Goal: Task Accomplishment & Management: Complete application form

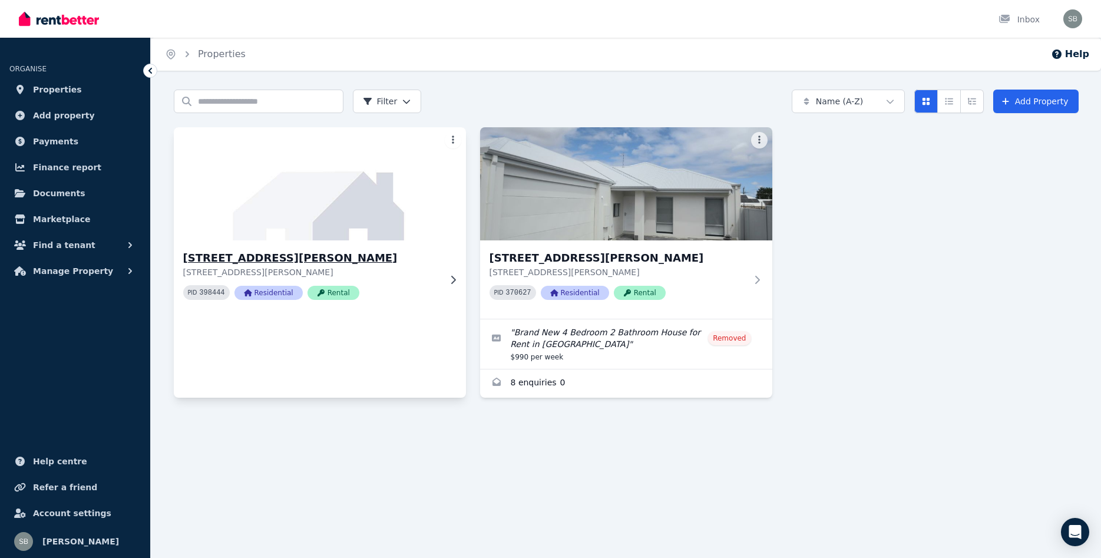
click at [322, 189] on img at bounding box center [319, 183] width 307 height 119
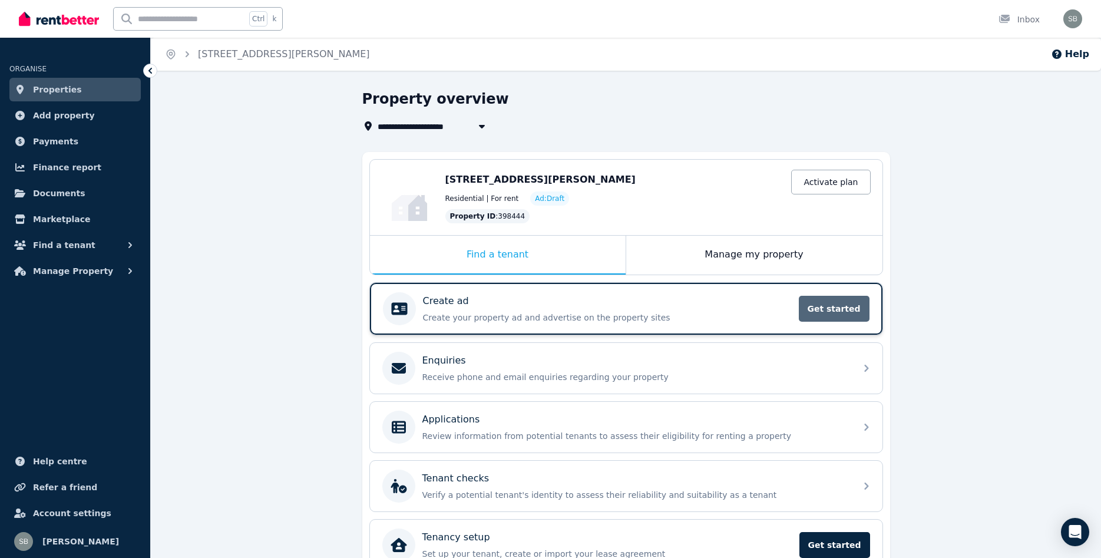
click at [827, 309] on span "Get started" at bounding box center [834, 309] width 71 height 26
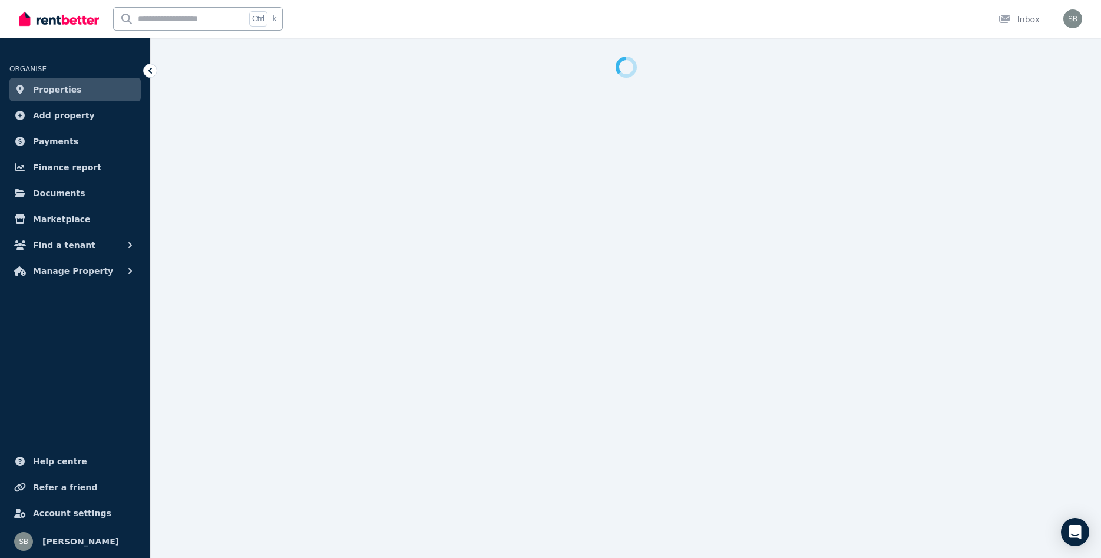
select select "**"
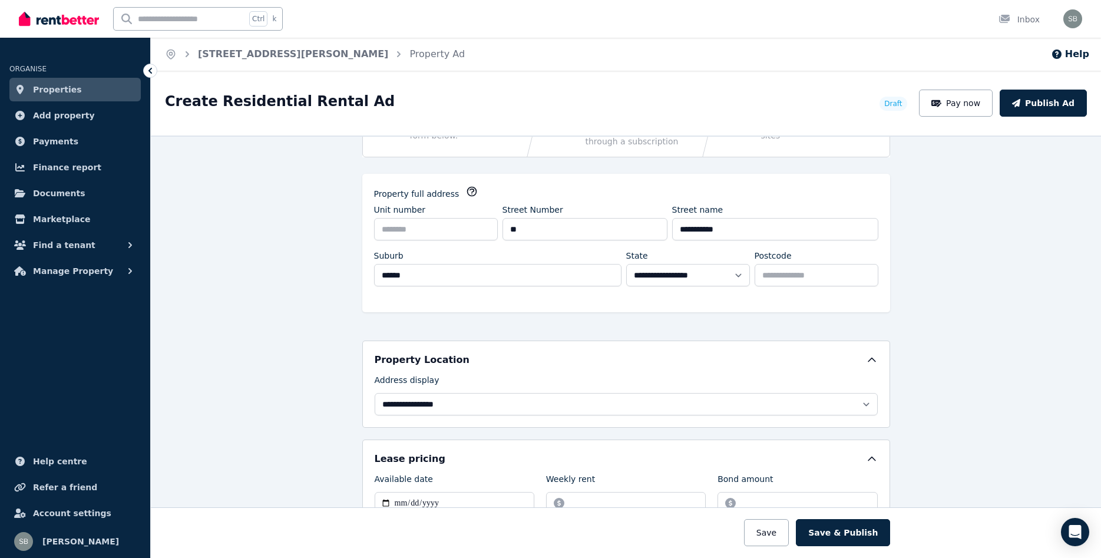
scroll to position [148, 0]
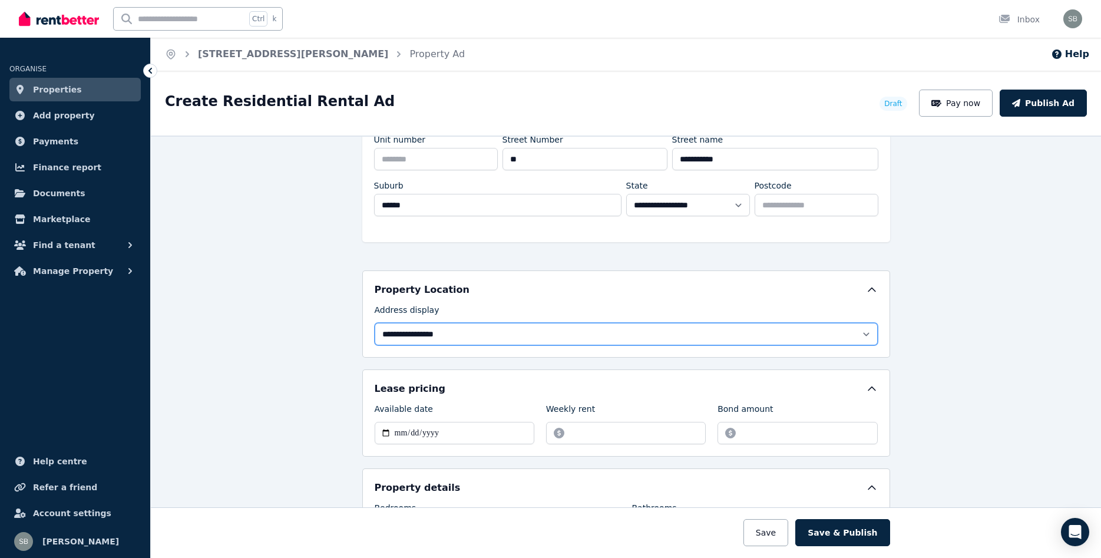
click at [375, 323] on select "**********" at bounding box center [626, 334] width 503 height 22
select select "**********"
click option "**********" at bounding box center [0, 0] width 0 height 0
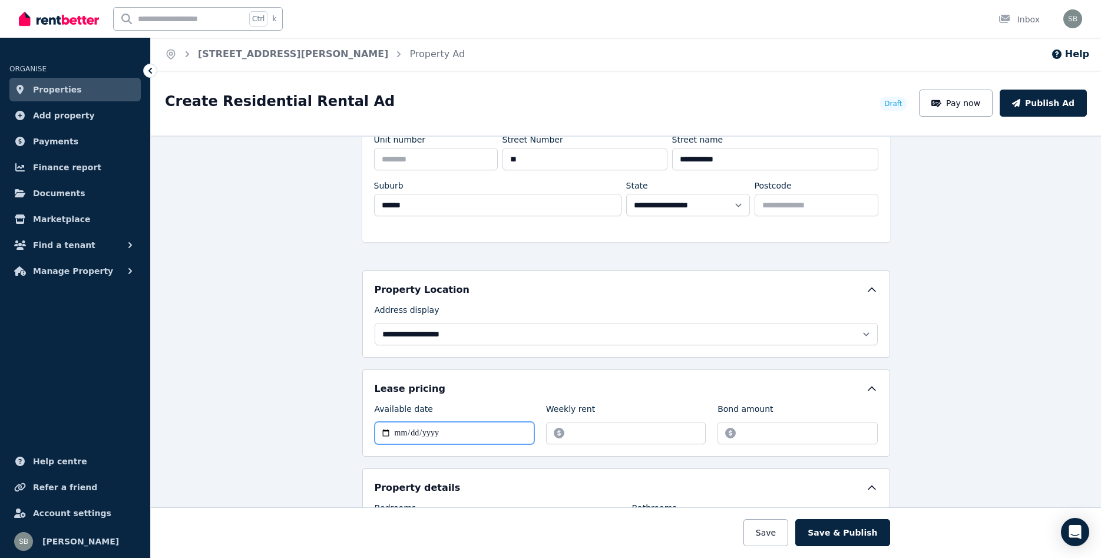
click at [396, 426] on input "Available date" at bounding box center [455, 433] width 160 height 22
type input "**********"
click at [598, 431] on input "Weekly rent" at bounding box center [626, 433] width 160 height 22
type input "***"
click at [778, 436] on input "Bond amount" at bounding box center [797, 433] width 160 height 22
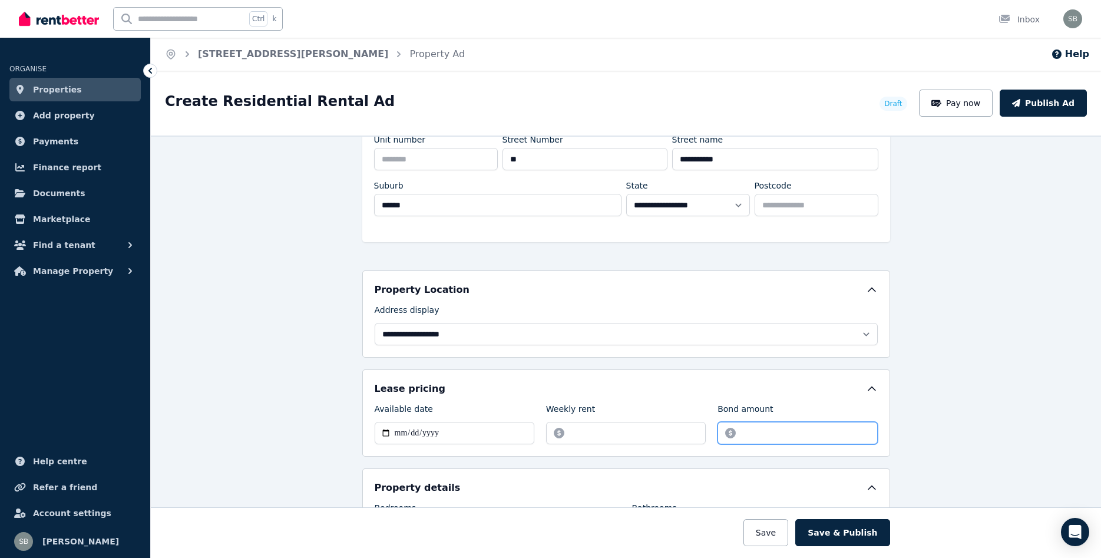
type input "****"
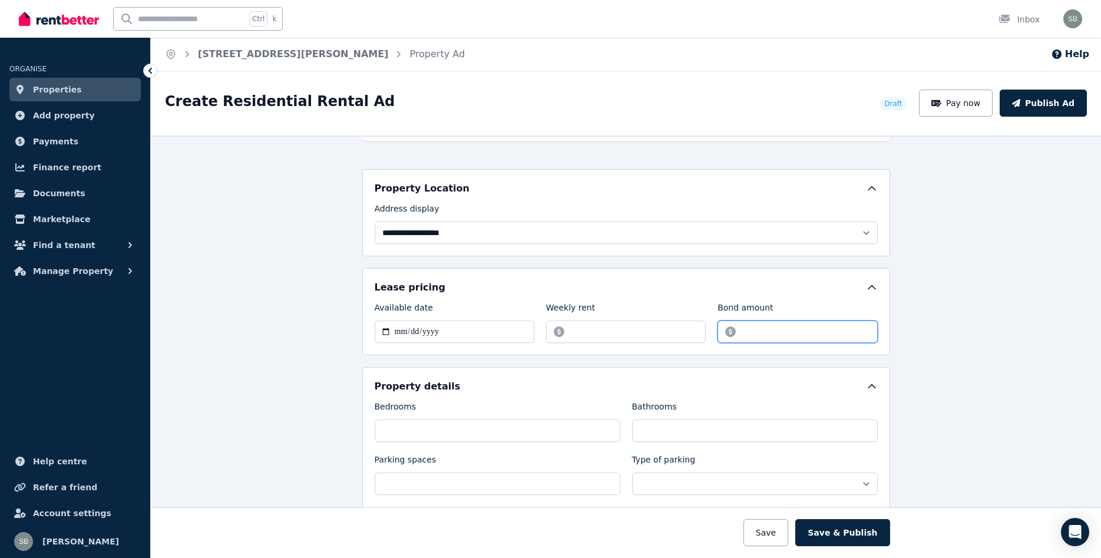
scroll to position [371, 0]
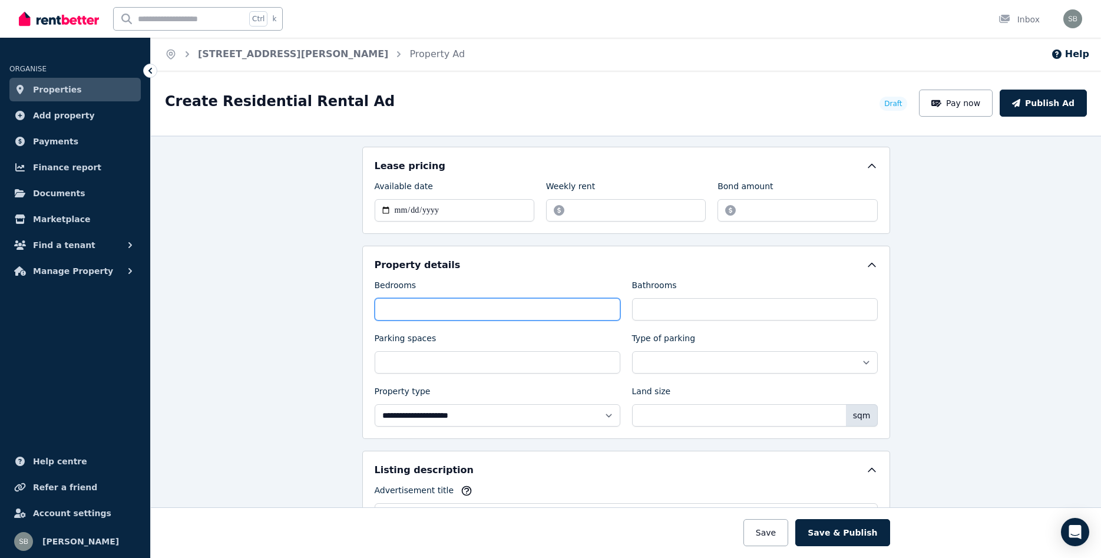
click at [442, 309] on input "Bedrooms" at bounding box center [498, 309] width 246 height 22
click at [608, 306] on input "*" at bounding box center [498, 309] width 246 height 22
type input "*"
click at [608, 306] on input "*" at bounding box center [498, 309] width 246 height 22
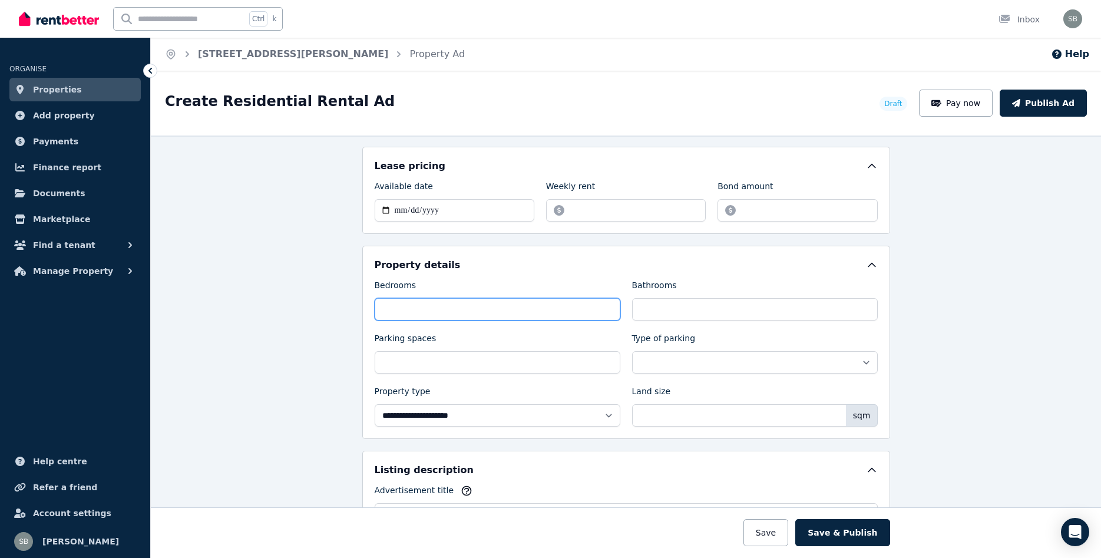
type input "*"
click at [865, 304] on input "*" at bounding box center [755, 309] width 246 height 22
click at [632, 351] on select "**********" at bounding box center [755, 362] width 246 height 22
select select "**********"
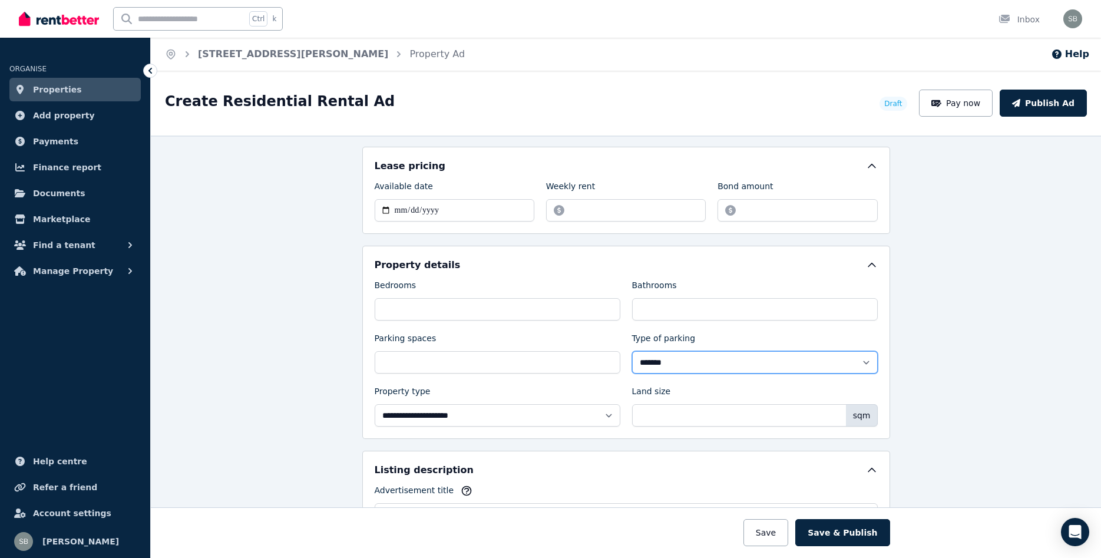
click option "*******" at bounding box center [0, 0] width 0 height 0
click at [607, 360] on input "*" at bounding box center [498, 362] width 246 height 22
click at [608, 357] on input "*" at bounding box center [498, 362] width 246 height 22
type input "*"
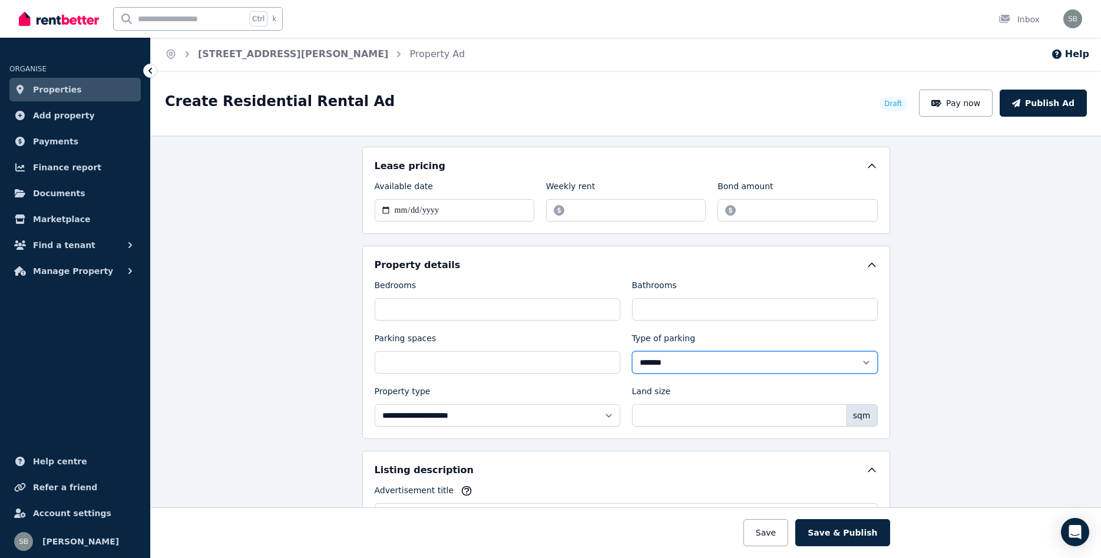
click at [608, 357] on input "*" at bounding box center [498, 362] width 246 height 22
click at [375, 404] on select "**********" at bounding box center [498, 415] width 246 height 22
select select "**********"
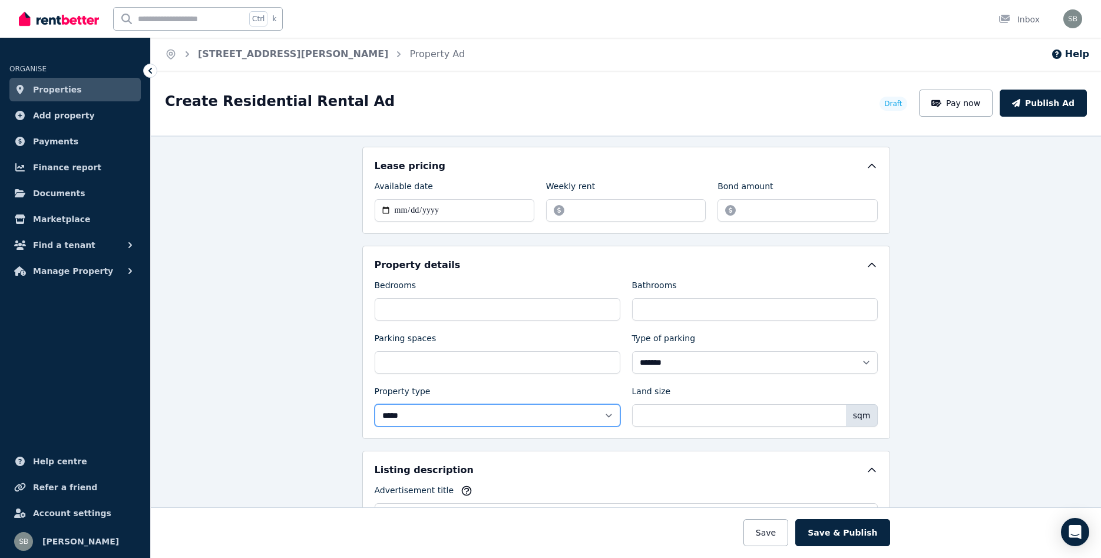
click option "*****" at bounding box center [0, 0] width 0 height 0
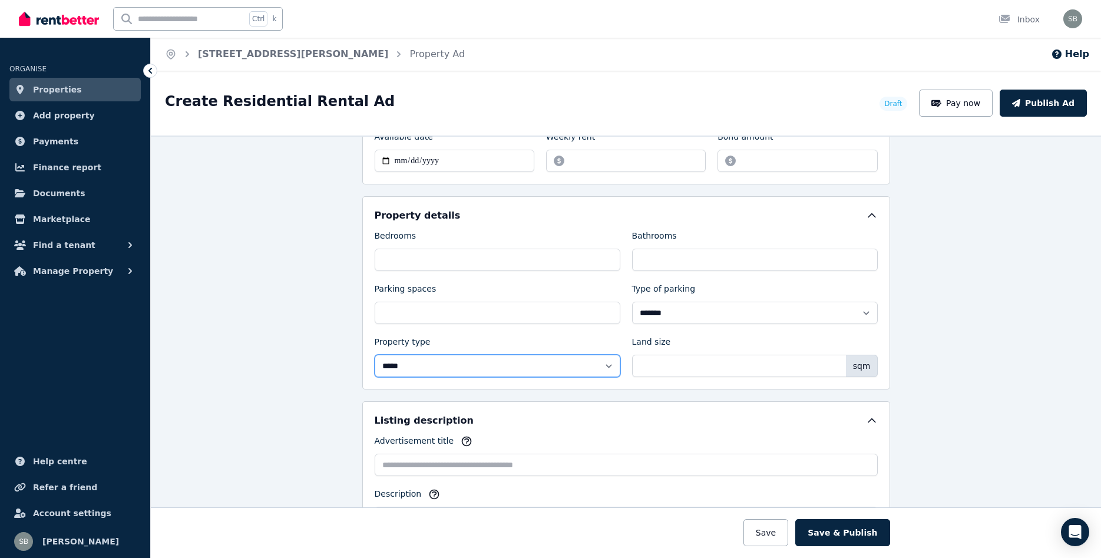
scroll to position [445, 0]
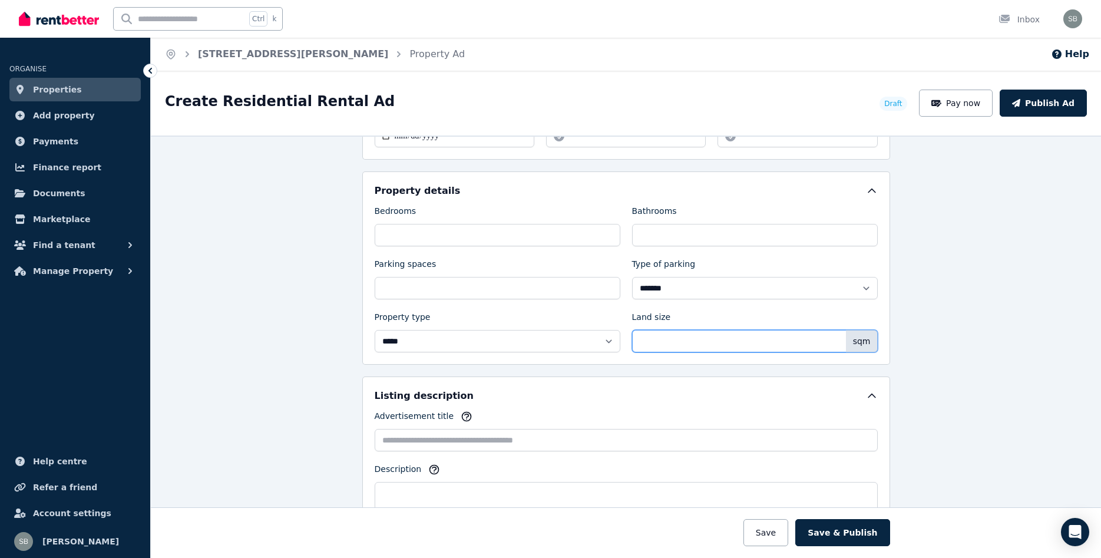
click at [710, 339] on input "Land size" at bounding box center [755, 341] width 246 height 22
type input "***"
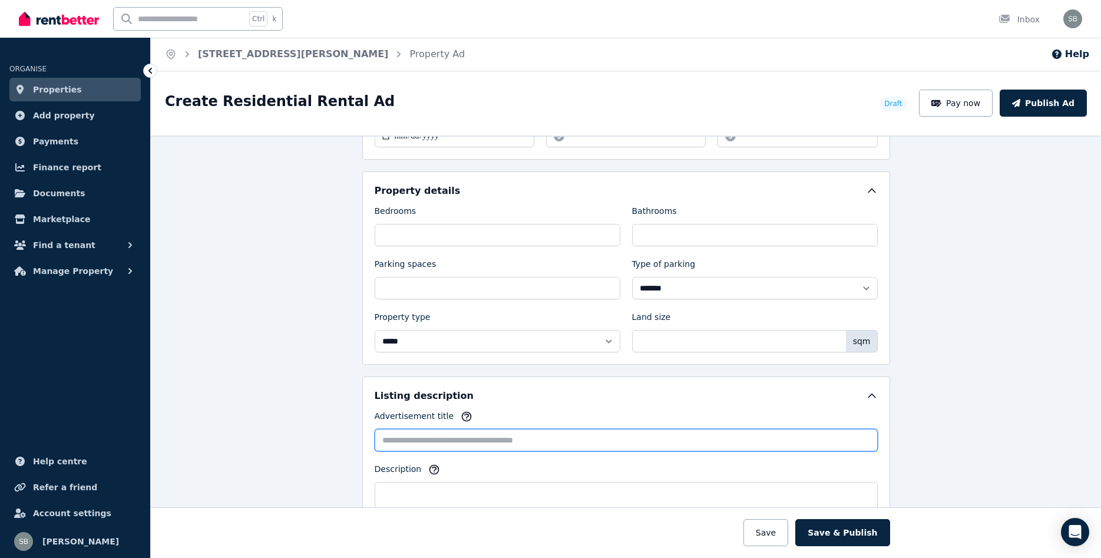
click at [462, 442] on input "Advertisement title" at bounding box center [626, 440] width 503 height 22
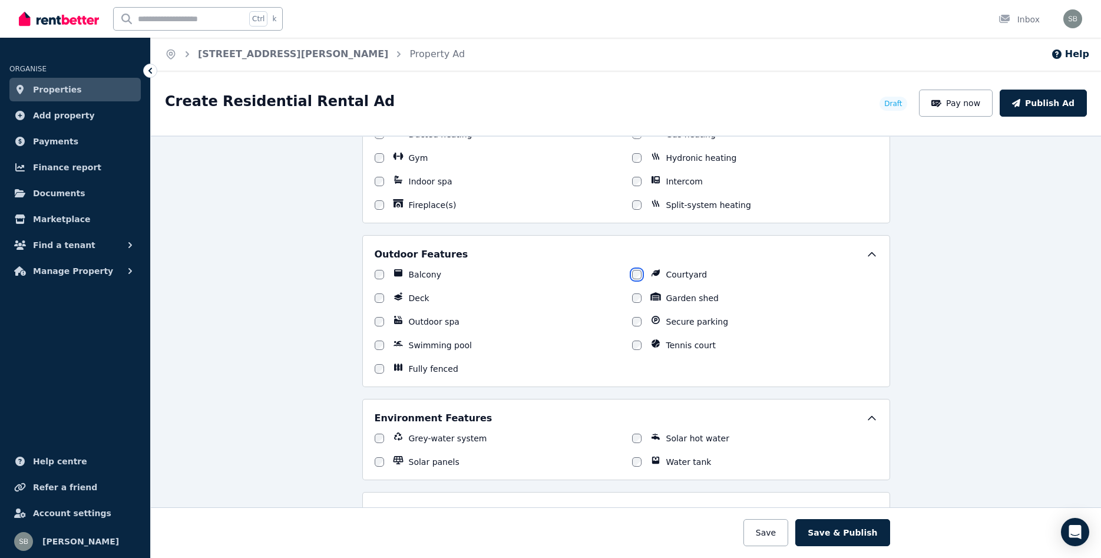
scroll to position [1187, 0]
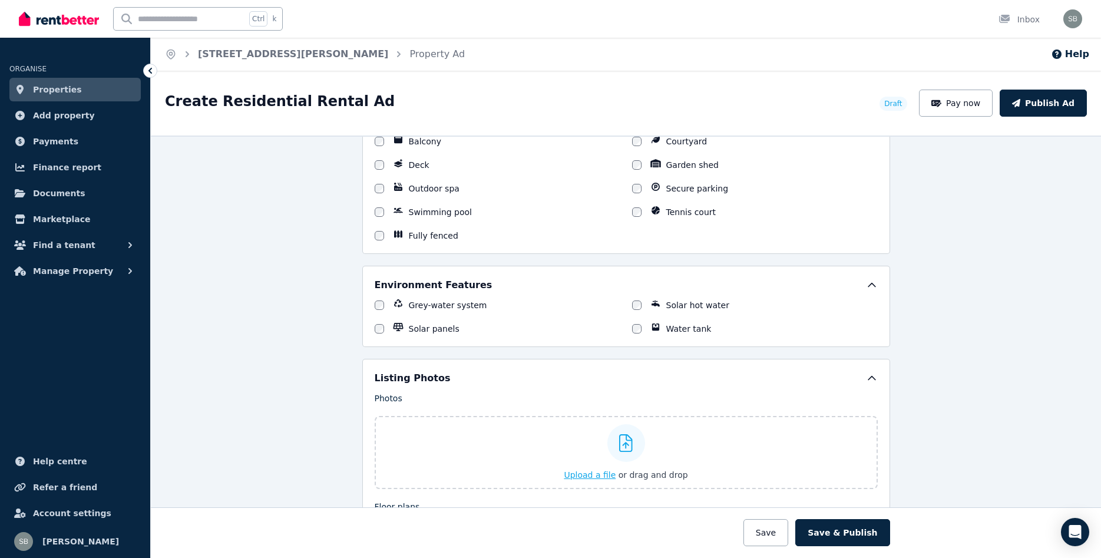
click at [586, 475] on span "Upload a file" at bounding box center [590, 474] width 52 height 9
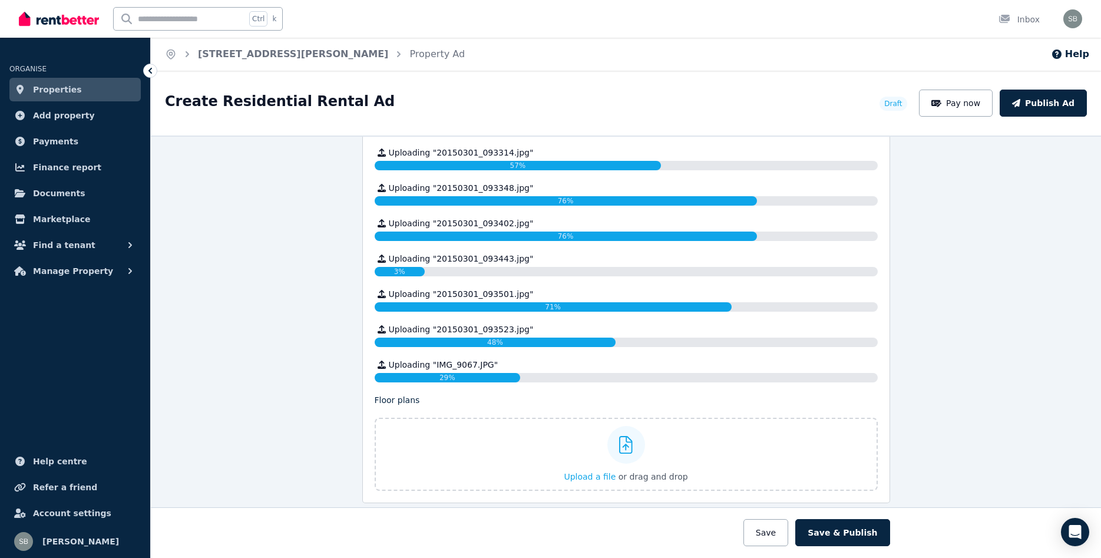
scroll to position [1707, 0]
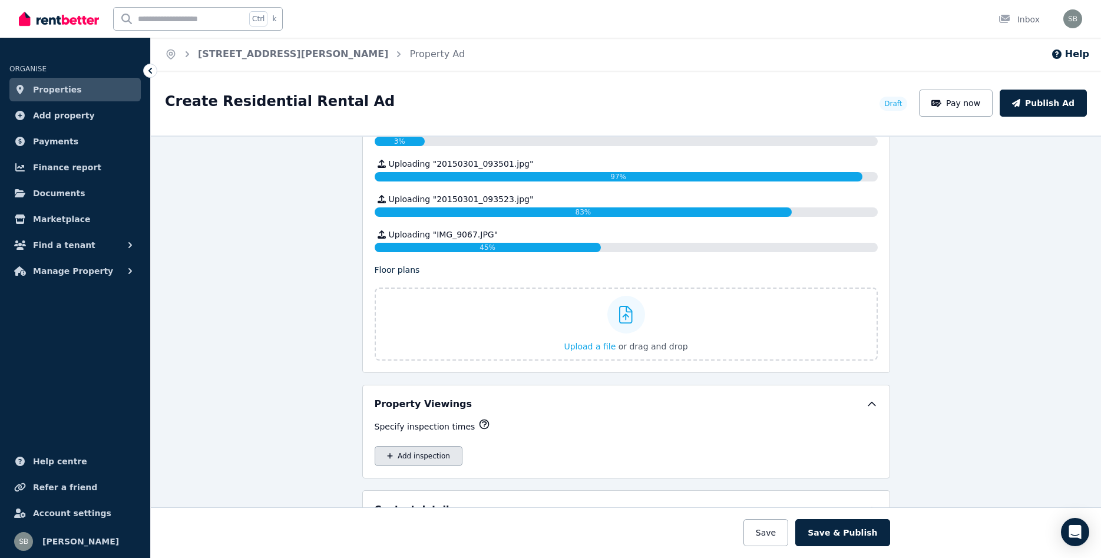
click at [434, 459] on button "Add inspection" at bounding box center [419, 456] width 88 height 20
select select "**"
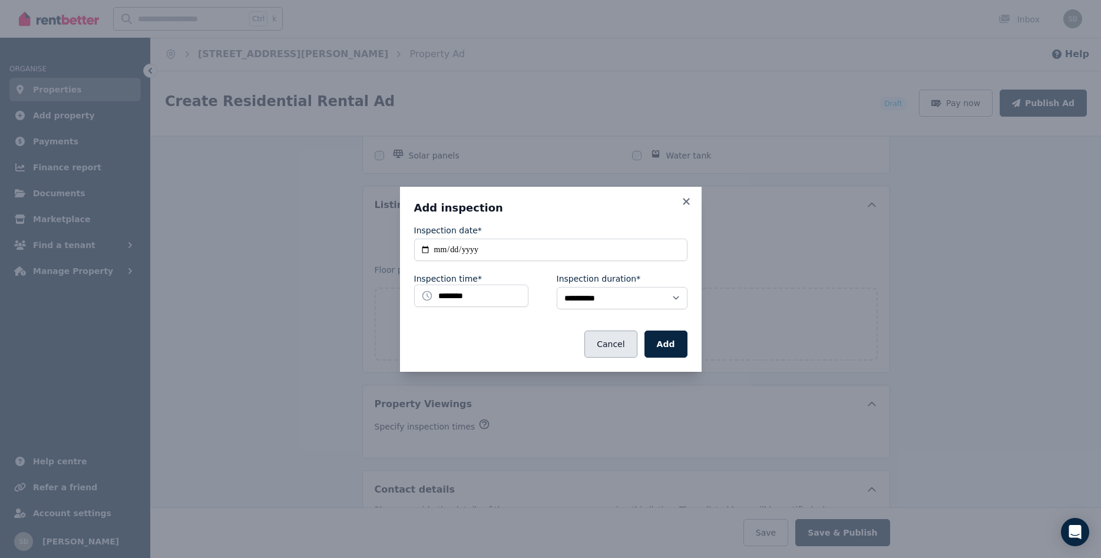
click at [627, 346] on button "Cancel" at bounding box center [610, 343] width 52 height 27
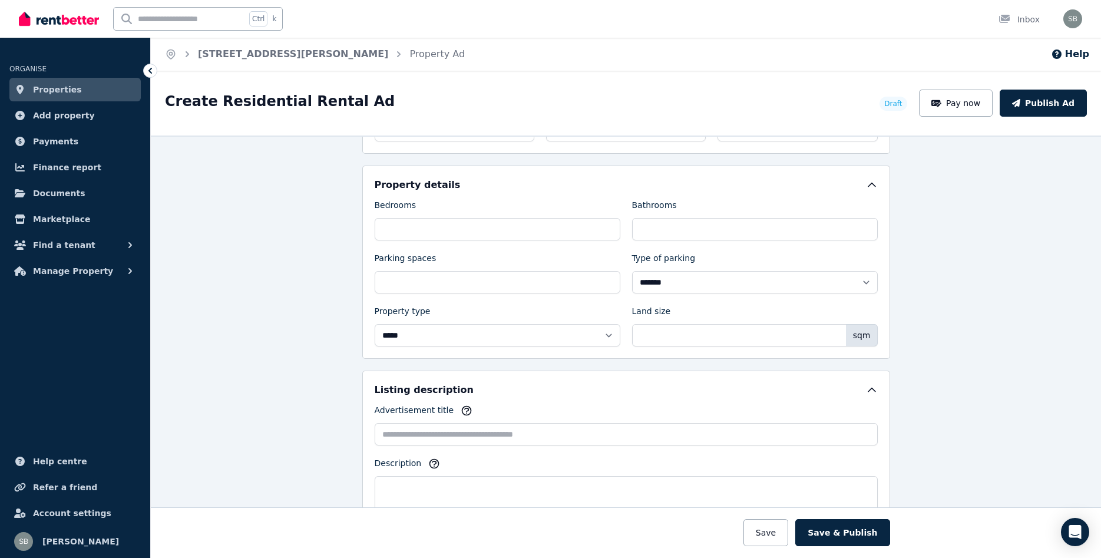
scroll to position [519, 0]
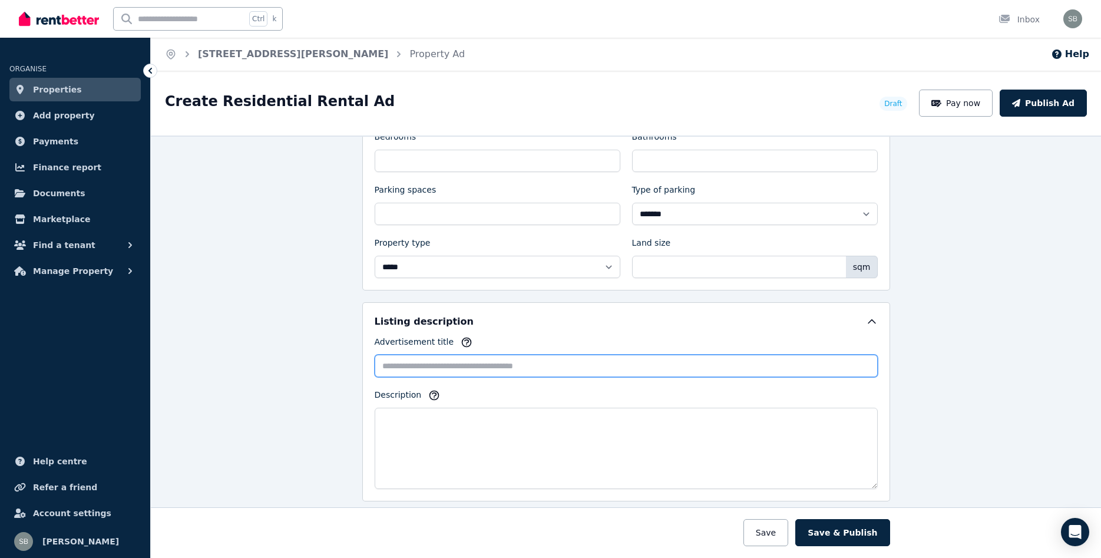
click at [441, 360] on input "Advertisement title" at bounding box center [626, 366] width 503 height 22
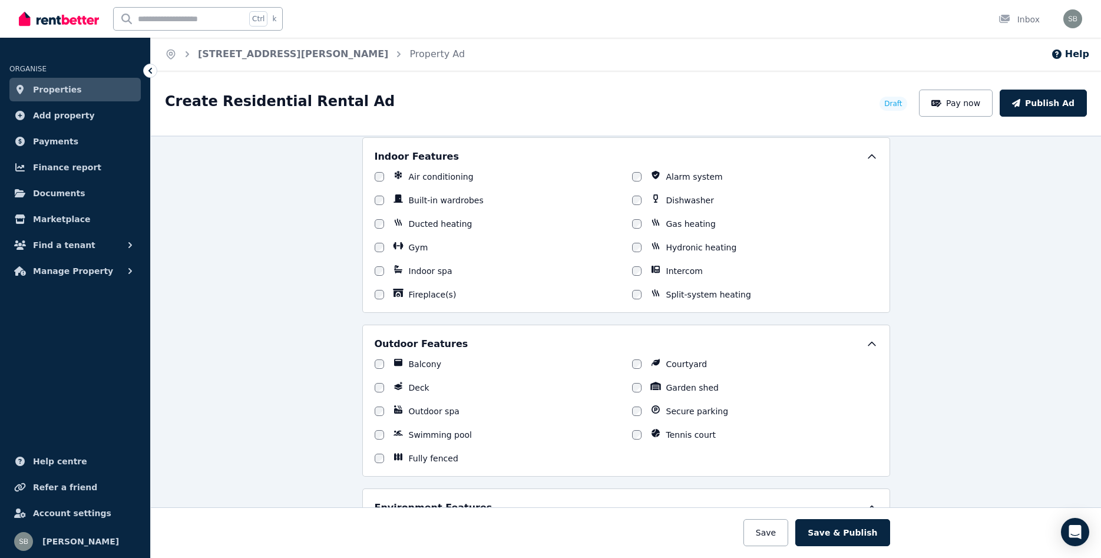
scroll to position [1410, 0]
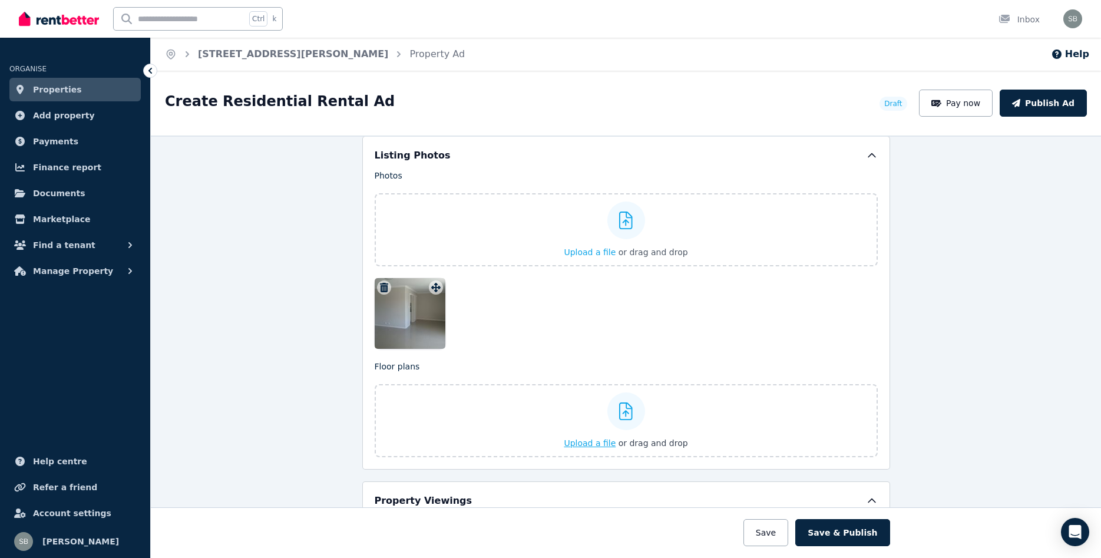
click at [592, 444] on span "Upload a file" at bounding box center [590, 442] width 52 height 9
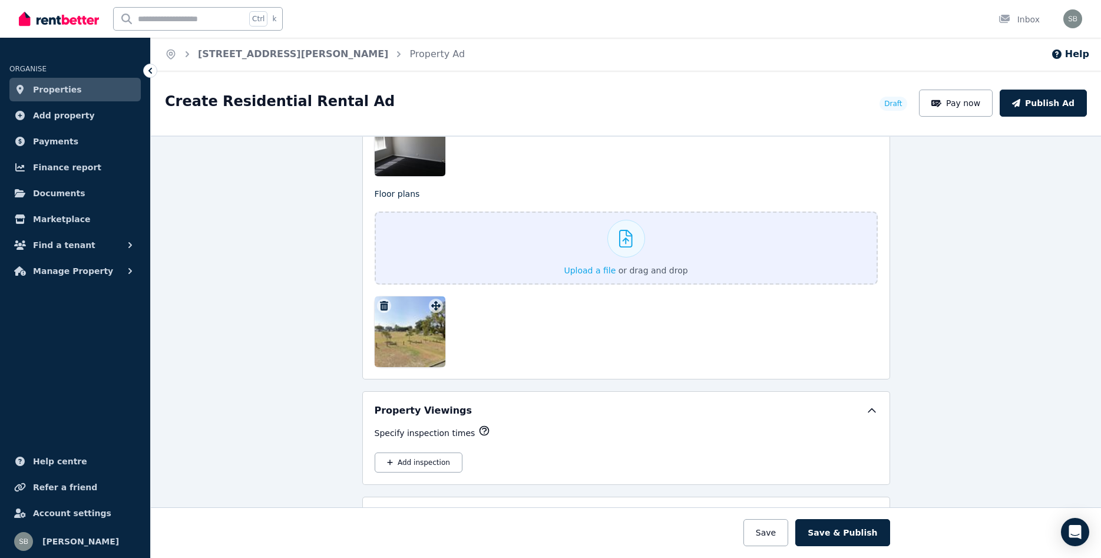
scroll to position [1702, 0]
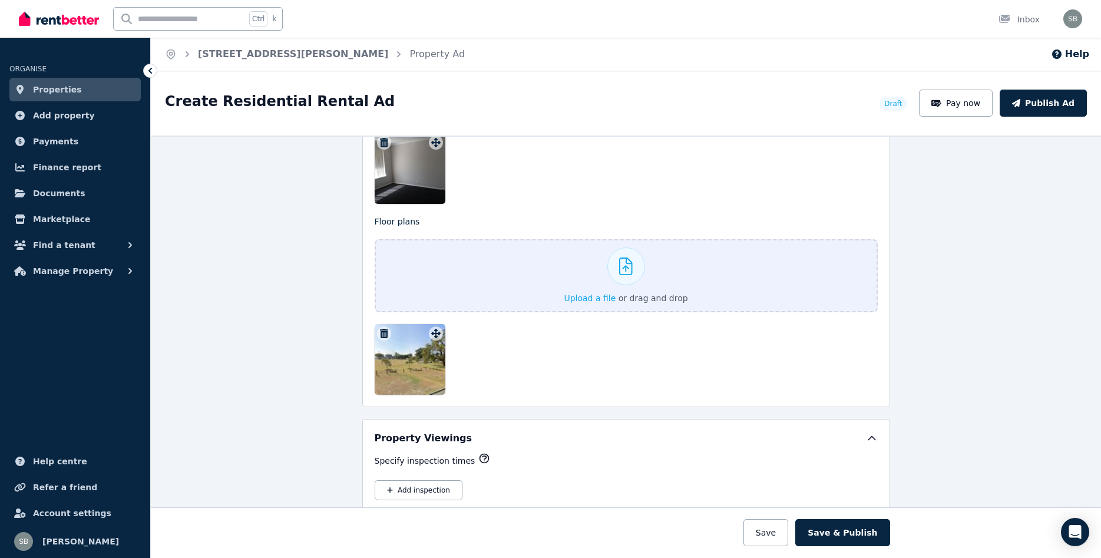
click at [384, 333] on icon "button" at bounding box center [384, 333] width 12 height 9
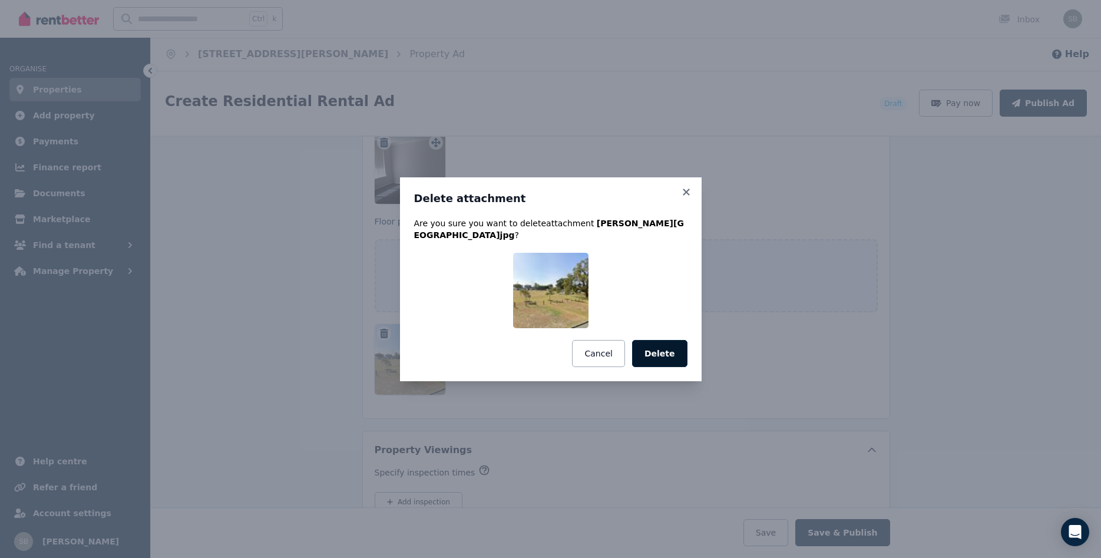
click at [659, 351] on button "Delete" at bounding box center [659, 353] width 55 height 27
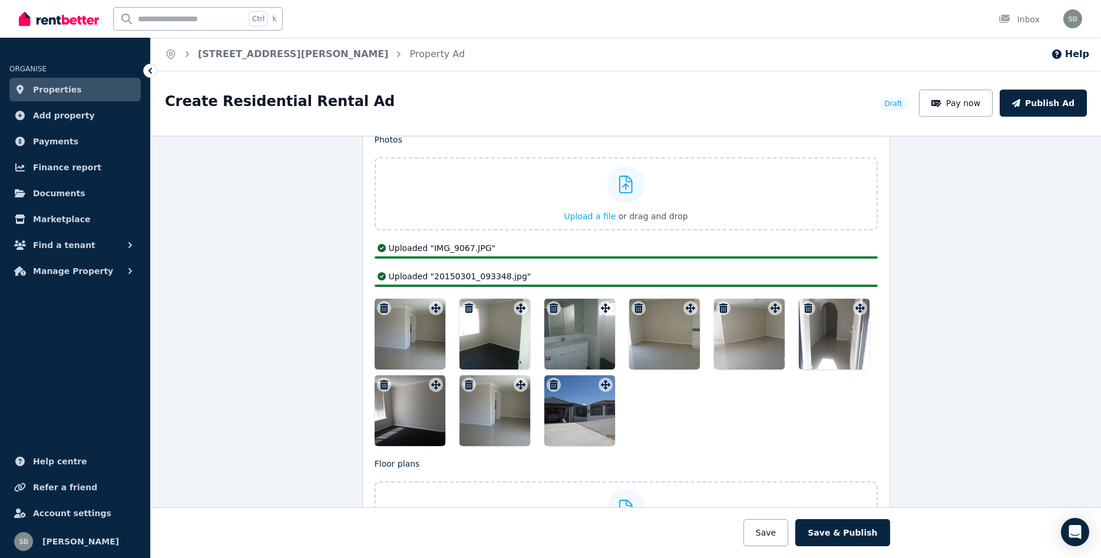
scroll to position [1403, 0]
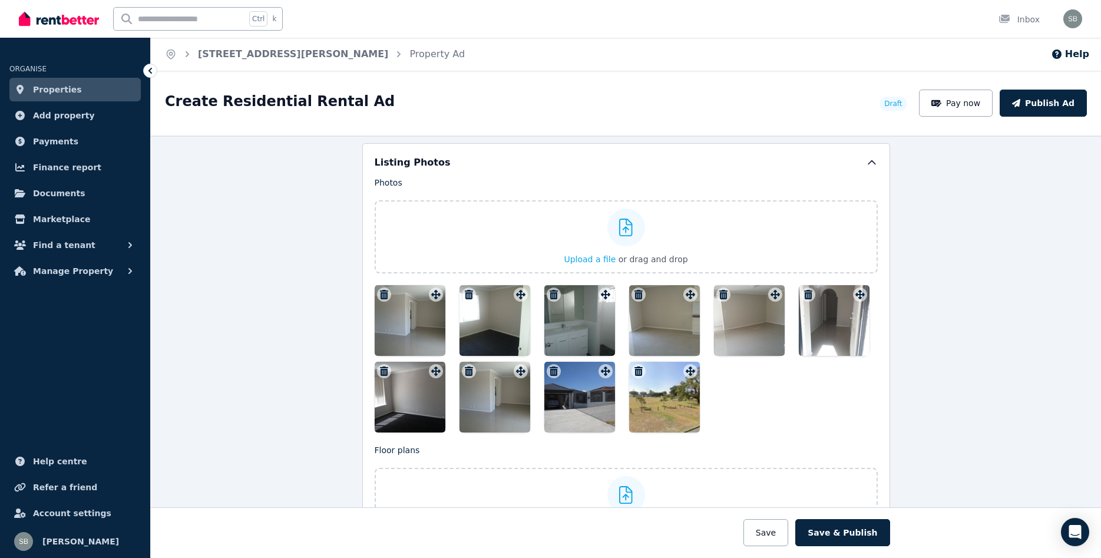
click at [388, 293] on icon "button" at bounding box center [384, 294] width 12 height 9
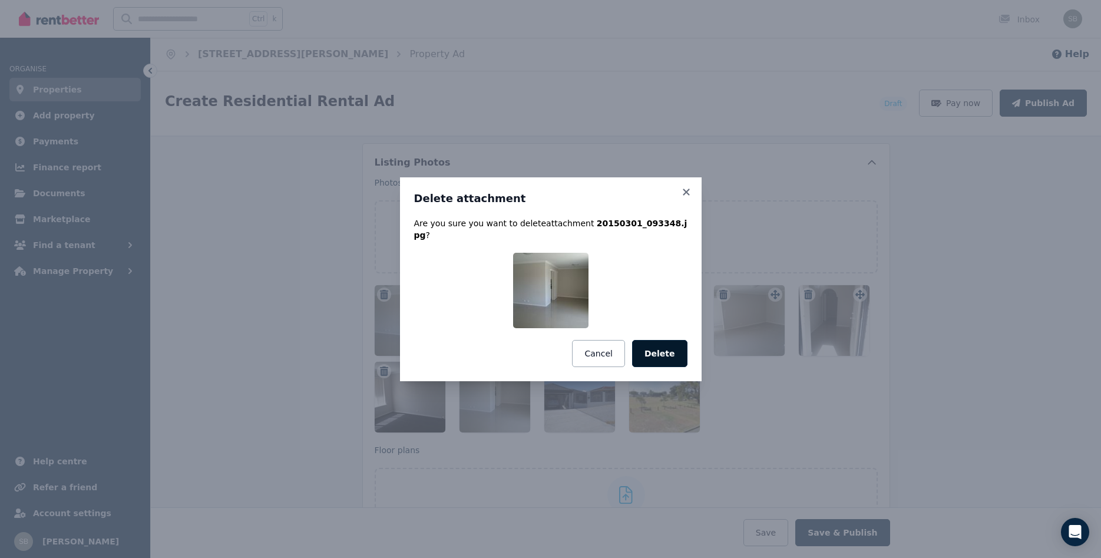
click at [652, 353] on button "Delete" at bounding box center [659, 353] width 55 height 27
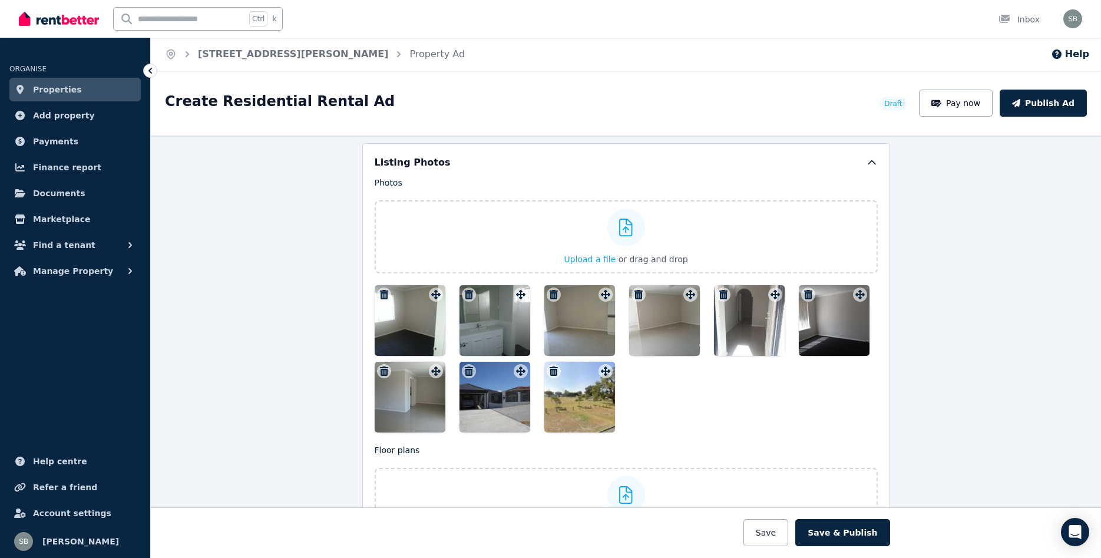
click at [405, 395] on div at bounding box center [410, 397] width 71 height 71
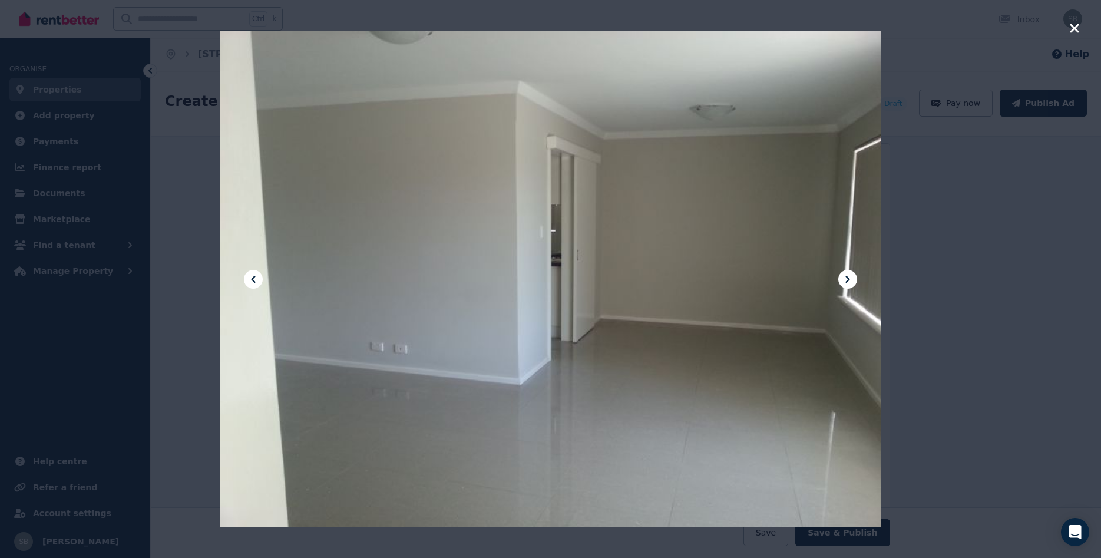
click at [1075, 24] on icon "button" at bounding box center [1074, 28] width 11 height 14
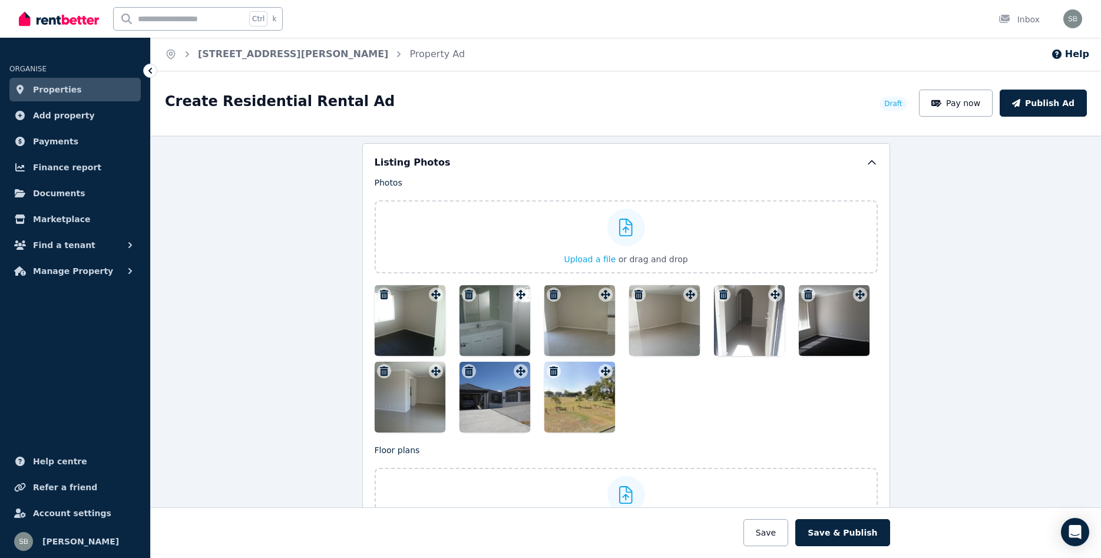
click at [583, 408] on div at bounding box center [579, 397] width 71 height 71
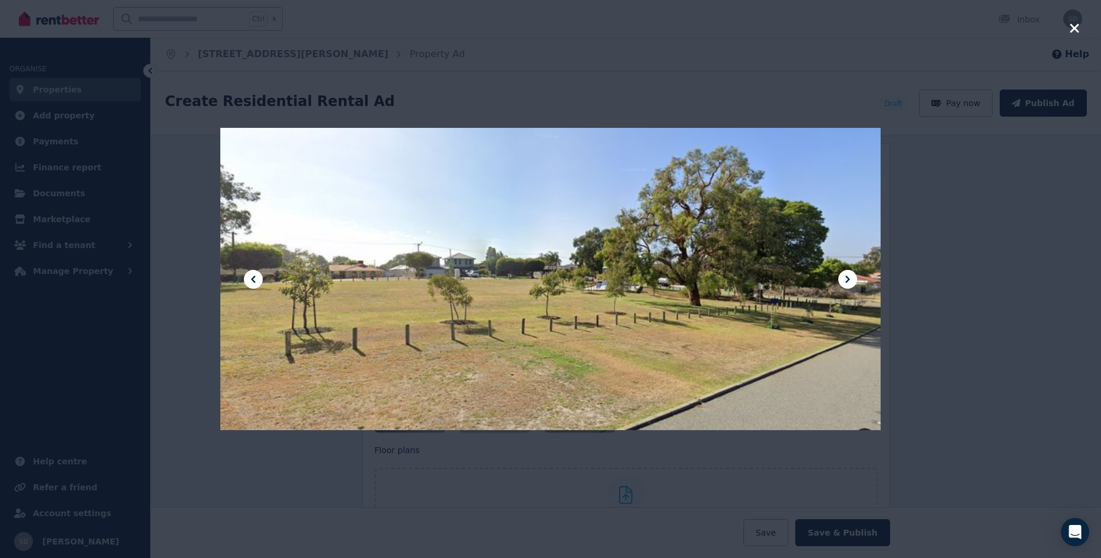
click at [1072, 32] on icon "button" at bounding box center [1074, 28] width 11 height 14
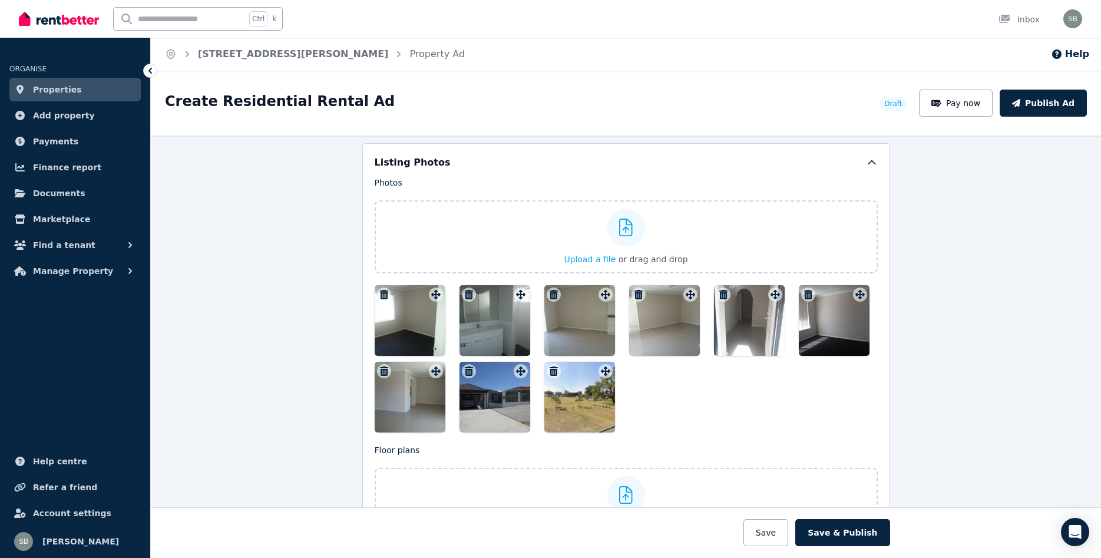
click at [491, 411] on div at bounding box center [494, 397] width 71 height 71
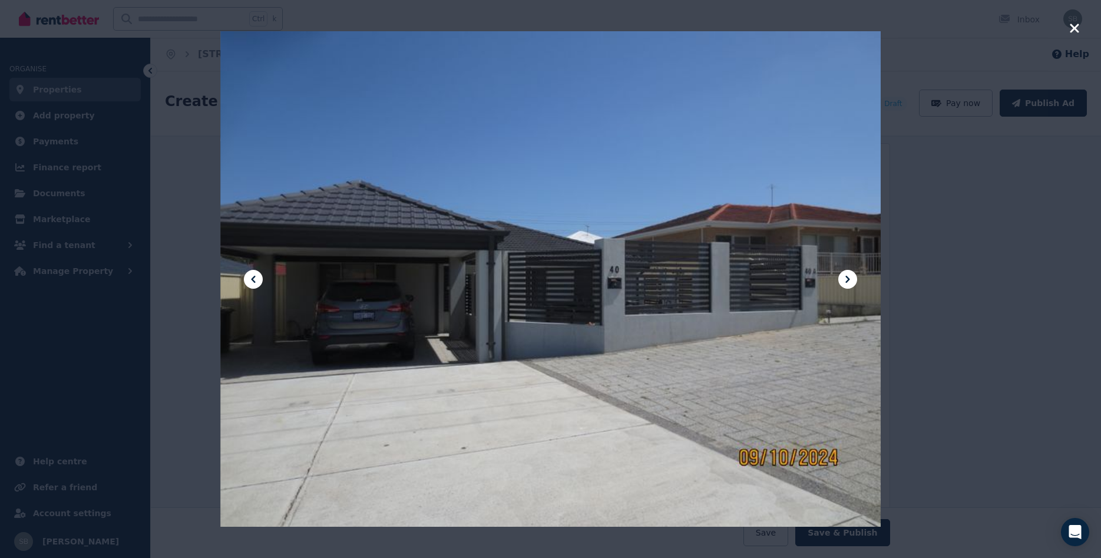
click at [1077, 32] on icon "button" at bounding box center [1074, 28] width 9 height 9
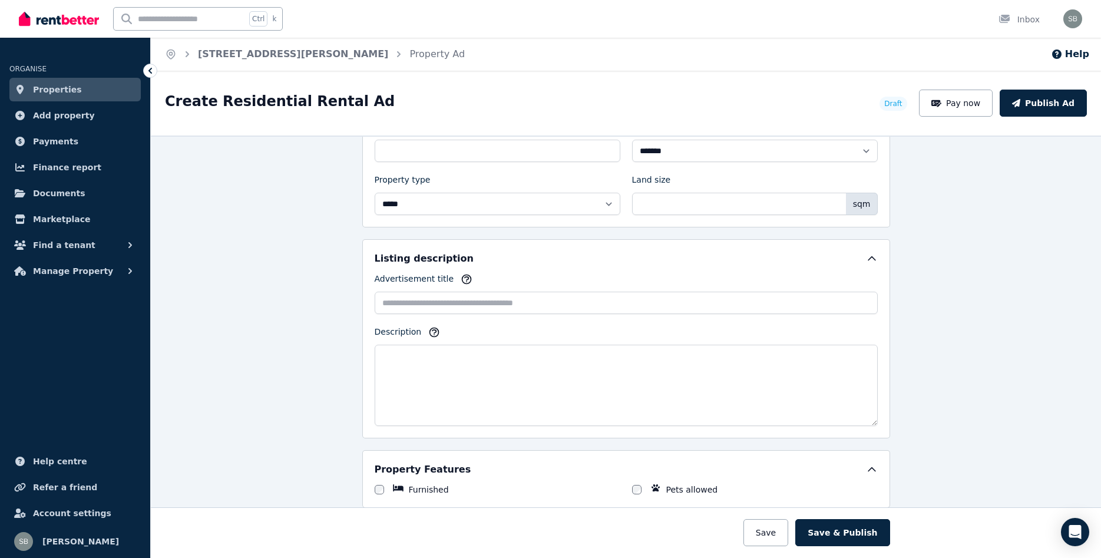
scroll to position [587, 0]
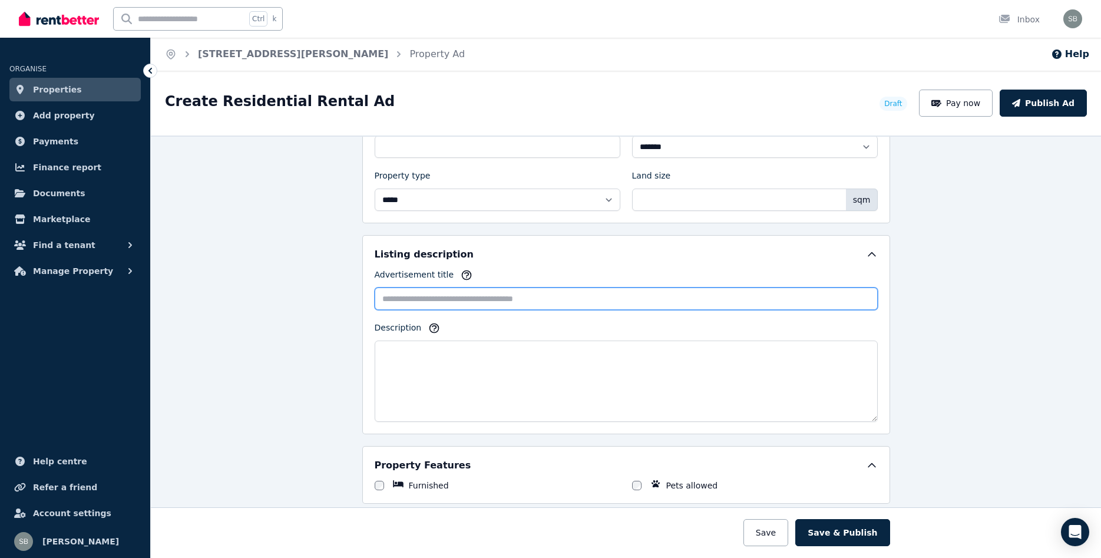
click at [398, 295] on input "Advertisement title" at bounding box center [626, 298] width 503 height 22
type input "*"
click at [459, 297] on input "**********" at bounding box center [626, 298] width 503 height 22
drag, startPoint x: 661, startPoint y: 295, endPoint x: 365, endPoint y: 297, distance: 296.3
click at [375, 297] on input "**********" at bounding box center [626, 298] width 503 height 22
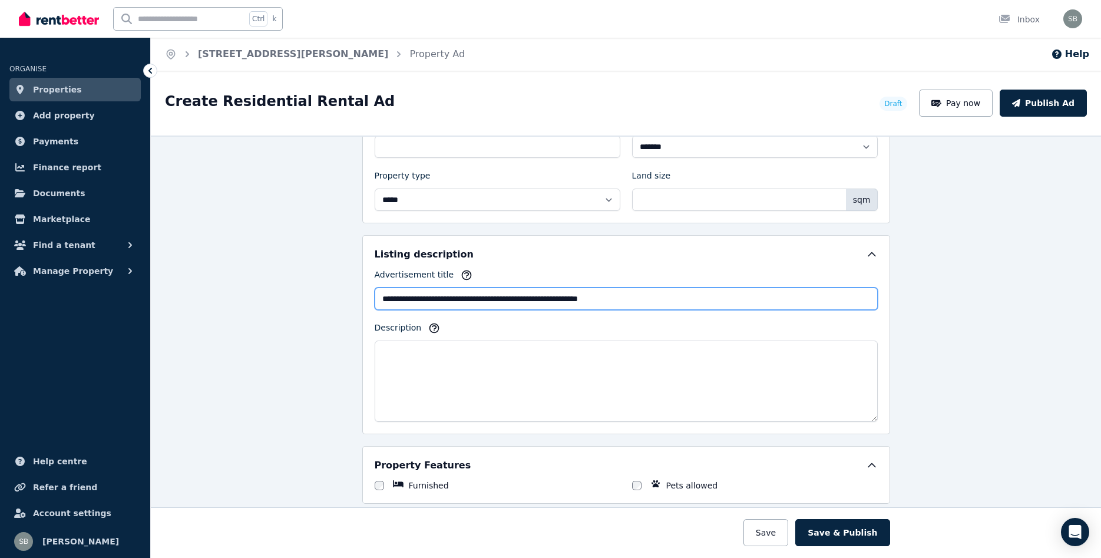
type input "**********"
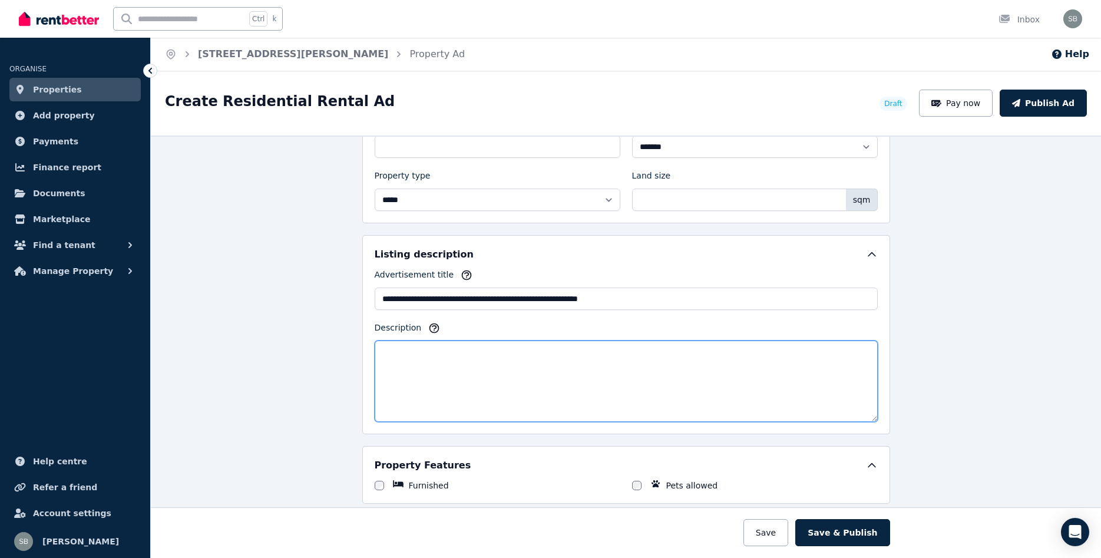
click at [448, 360] on textarea "Description" at bounding box center [626, 380] width 503 height 81
paste textarea "**********"
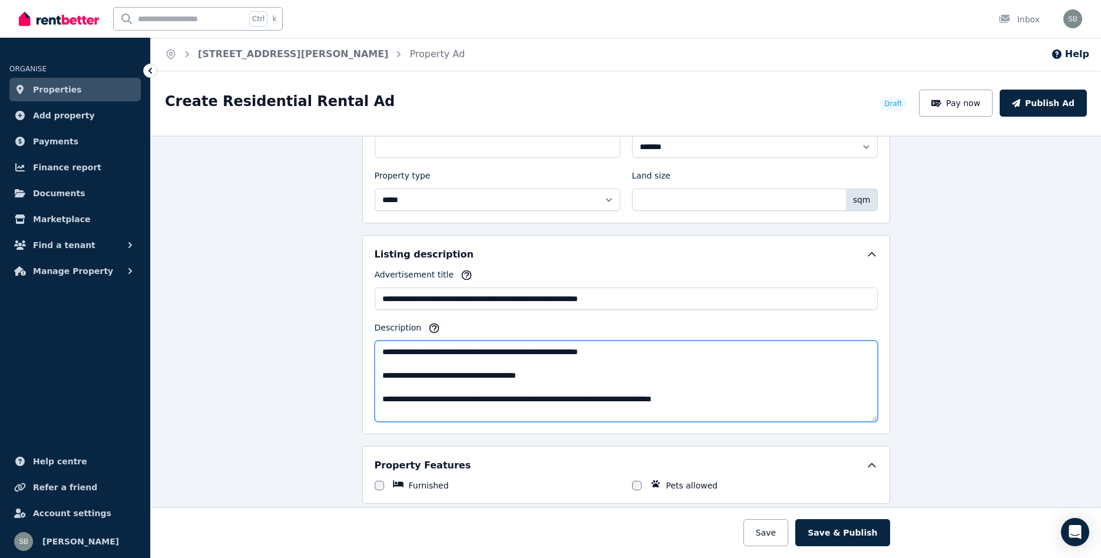
scroll to position [7, 0]
click at [622, 343] on textarea "**********" at bounding box center [626, 380] width 503 height 81
click at [561, 365] on textarea "**********" at bounding box center [626, 380] width 503 height 81
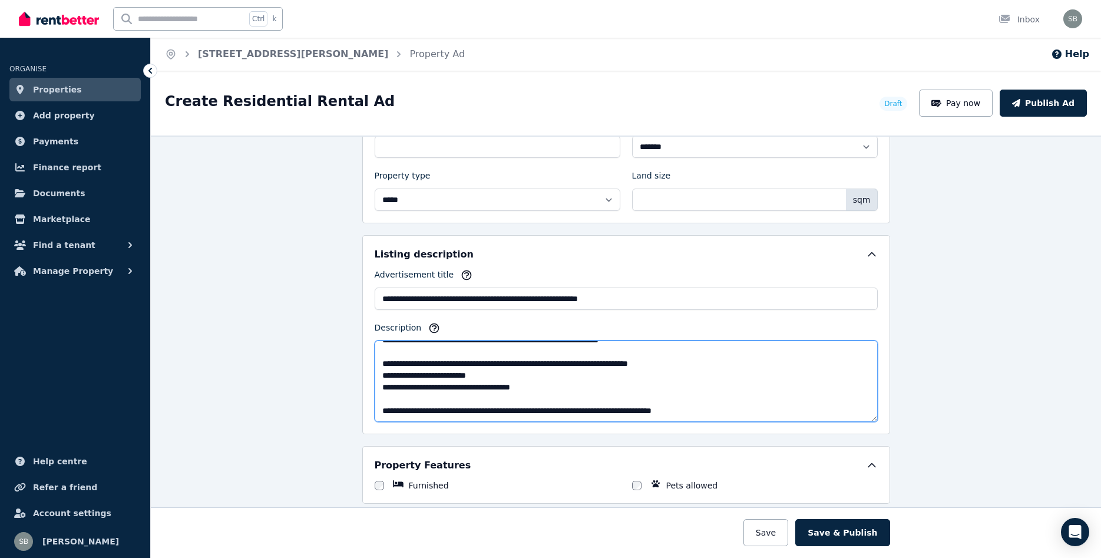
scroll to position [0, 0]
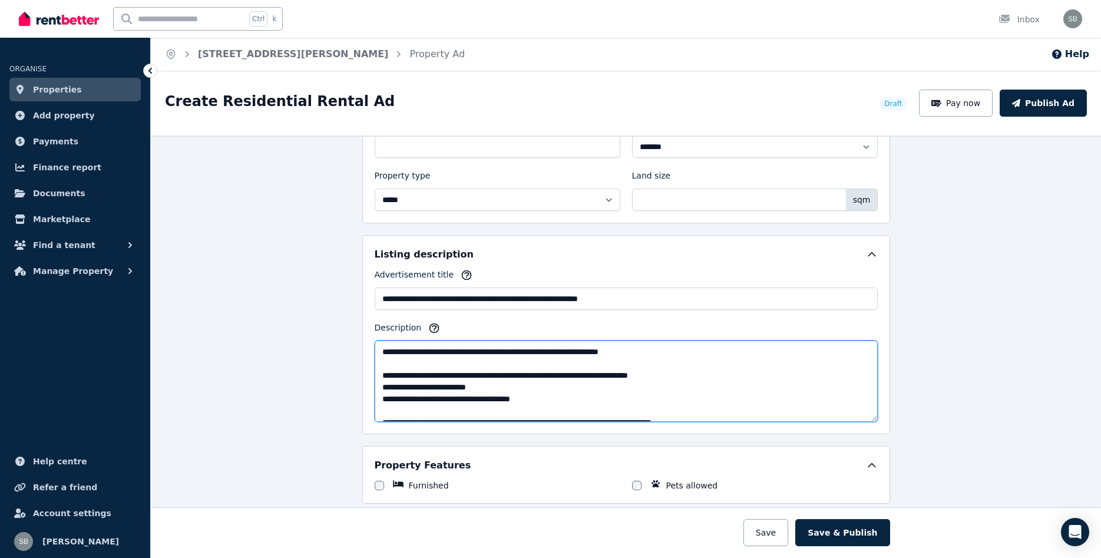
drag, startPoint x: 721, startPoint y: 393, endPoint x: 359, endPoint y: 326, distance: 368.9
click at [375, 340] on textarea "**********" at bounding box center [626, 380] width 503 height 81
type textarea "**********"
click at [1016, 340] on div "**********" at bounding box center [626, 346] width 950 height 422
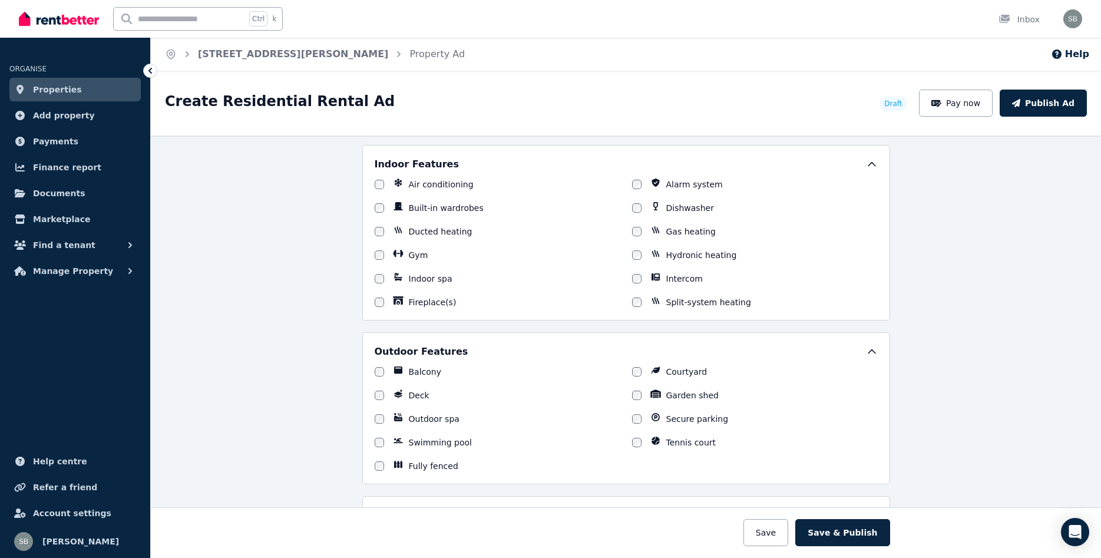
scroll to position [1032, 0]
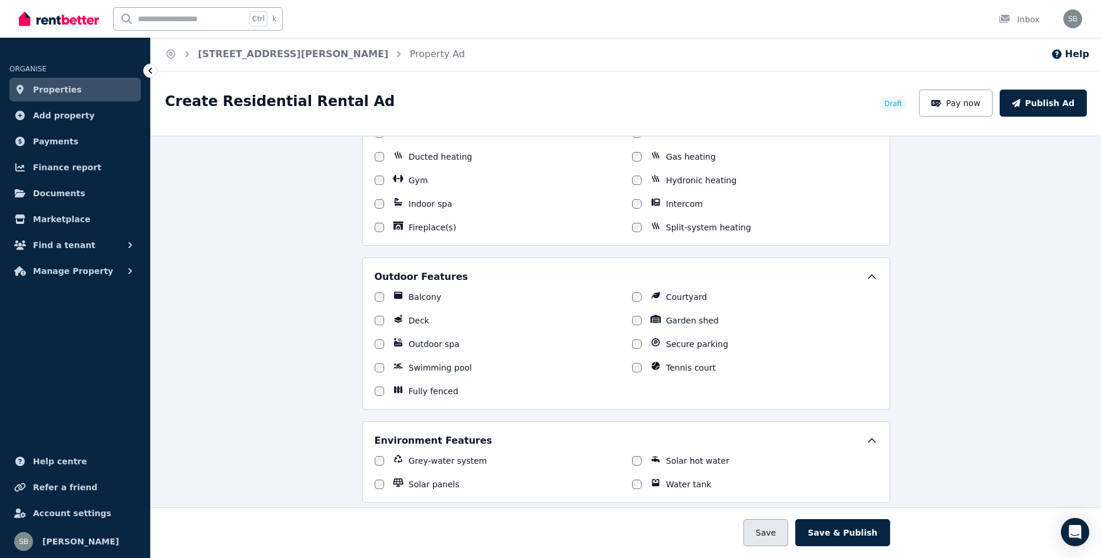
click at [783, 532] on button "Save" at bounding box center [765, 532] width 45 height 27
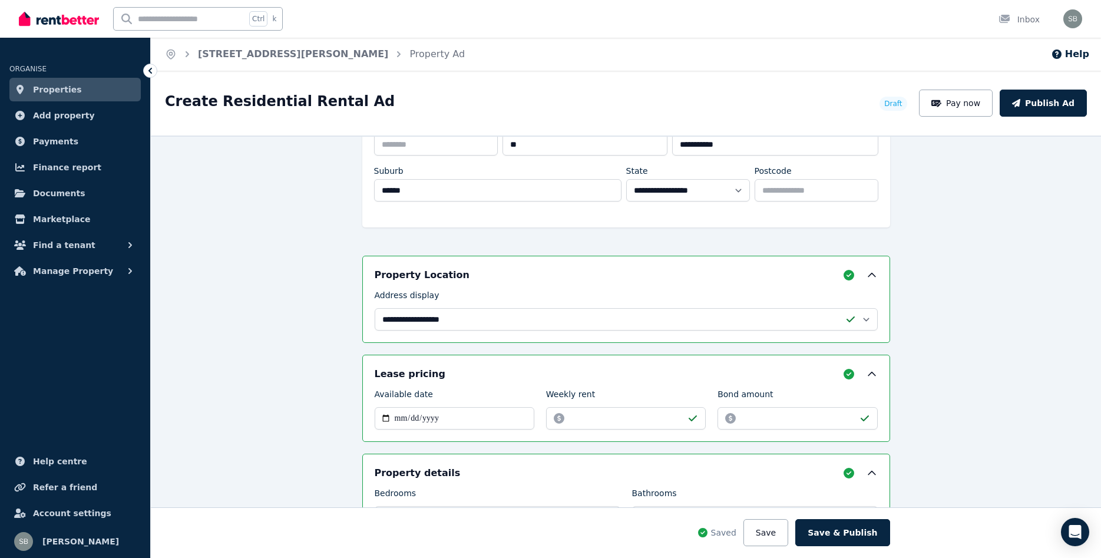
scroll to position [11, 0]
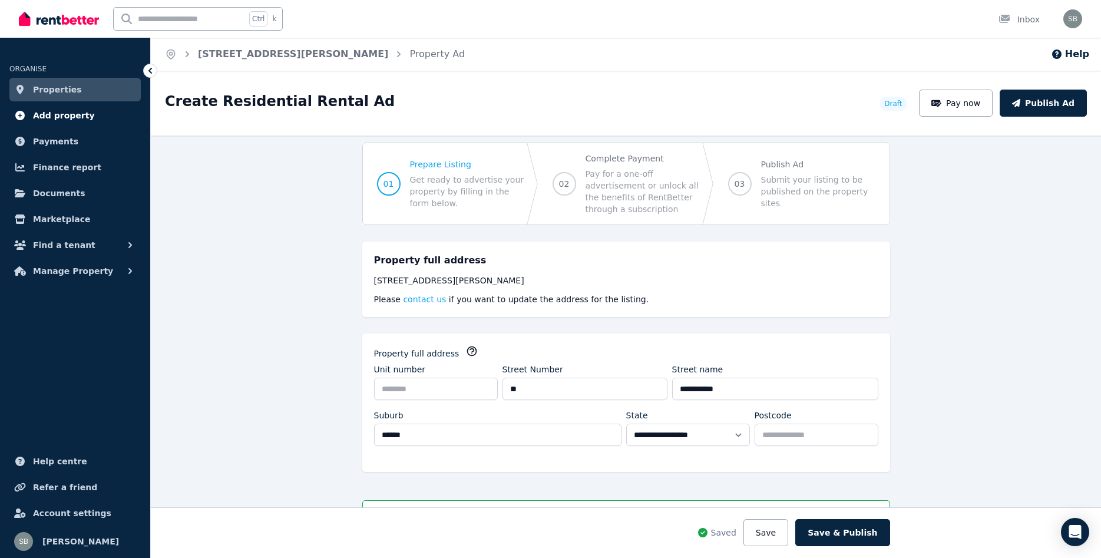
click at [40, 112] on span "Add property" at bounding box center [64, 115] width 62 height 14
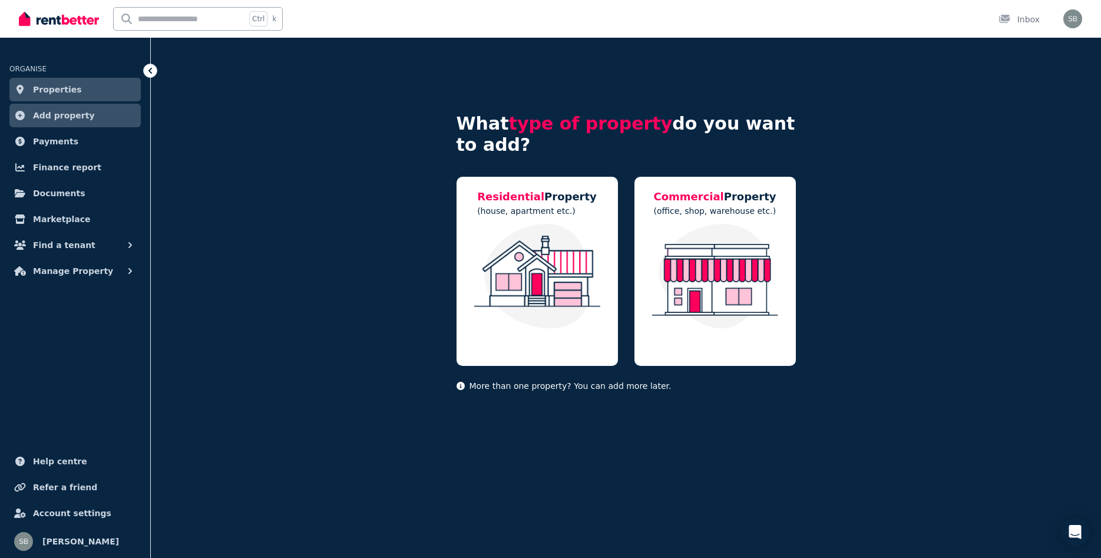
click at [68, 92] on span "Properties" at bounding box center [57, 89] width 49 height 14
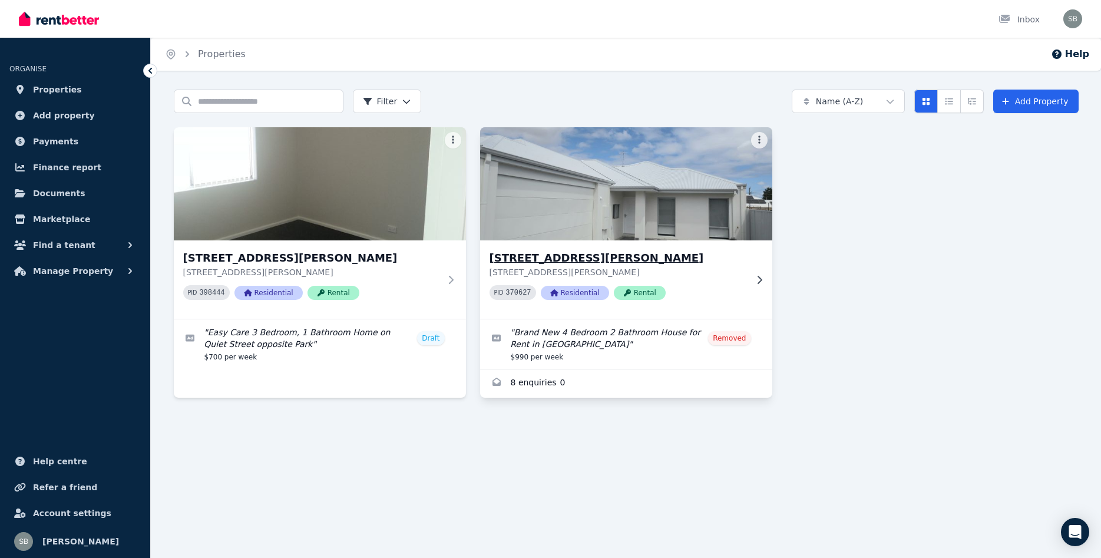
click at [583, 204] on img at bounding box center [625, 183] width 307 height 119
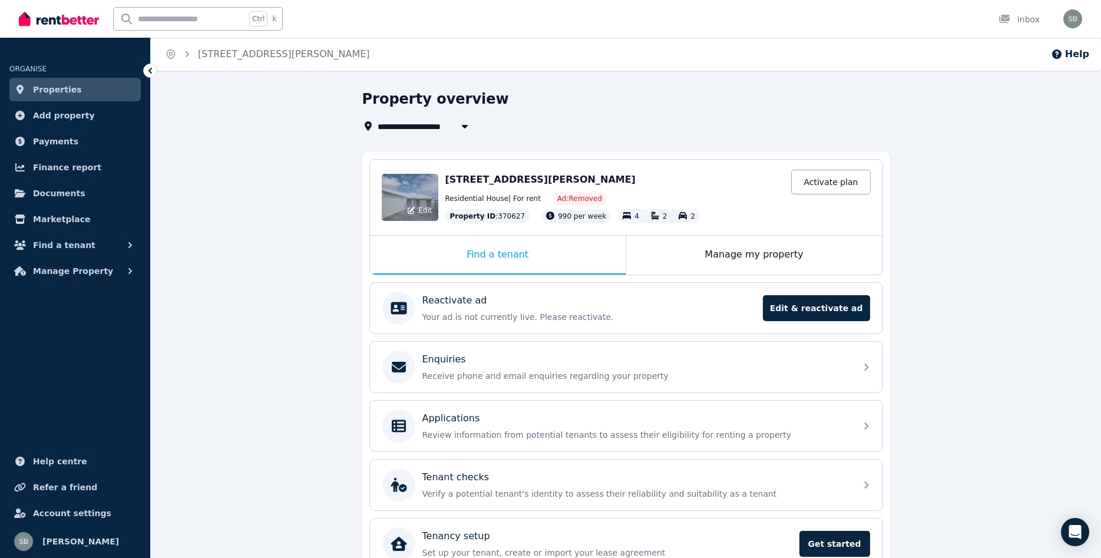
click at [393, 193] on div "Edit" at bounding box center [410, 197] width 57 height 47
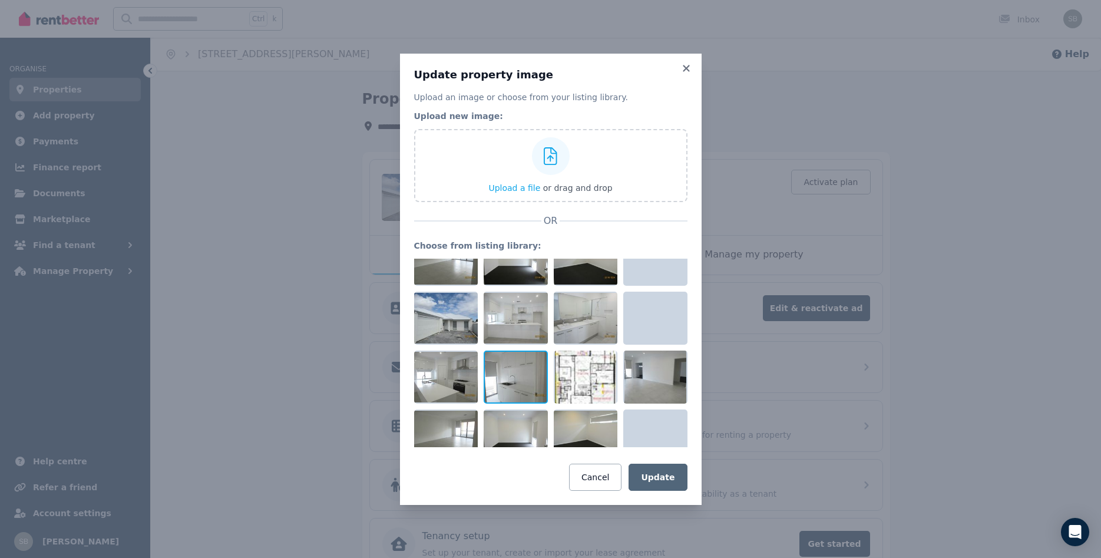
scroll to position [218, 0]
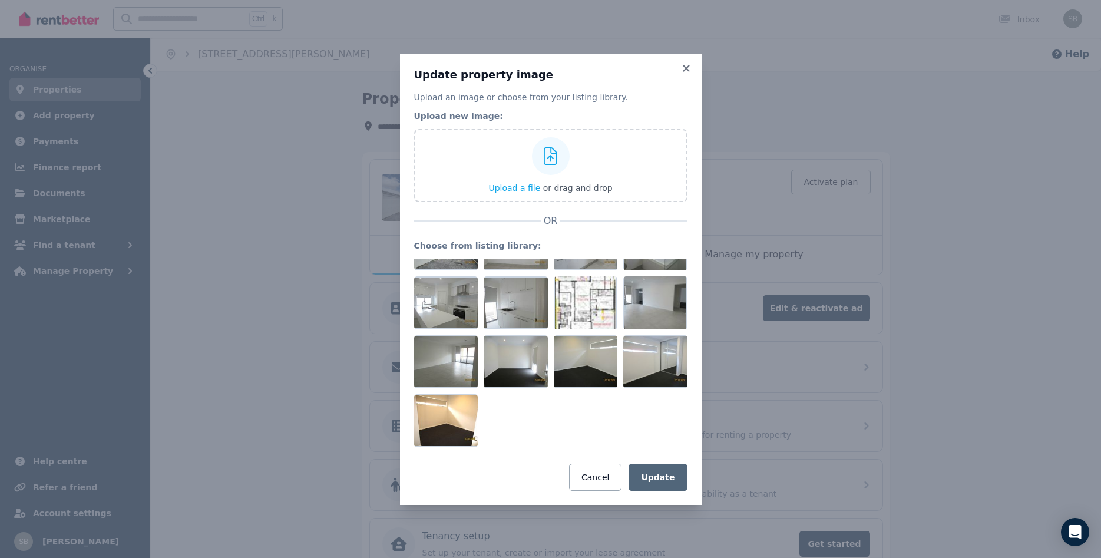
click at [304, 292] on div "Update property image Upload an image or choose from your listing library. Uplo…" at bounding box center [550, 279] width 1101 height 558
drag, startPoint x: 686, startPoint y: 68, endPoint x: 614, endPoint y: 66, distance: 72.5
click at [686, 68] on icon at bounding box center [686, 68] width 6 height 6
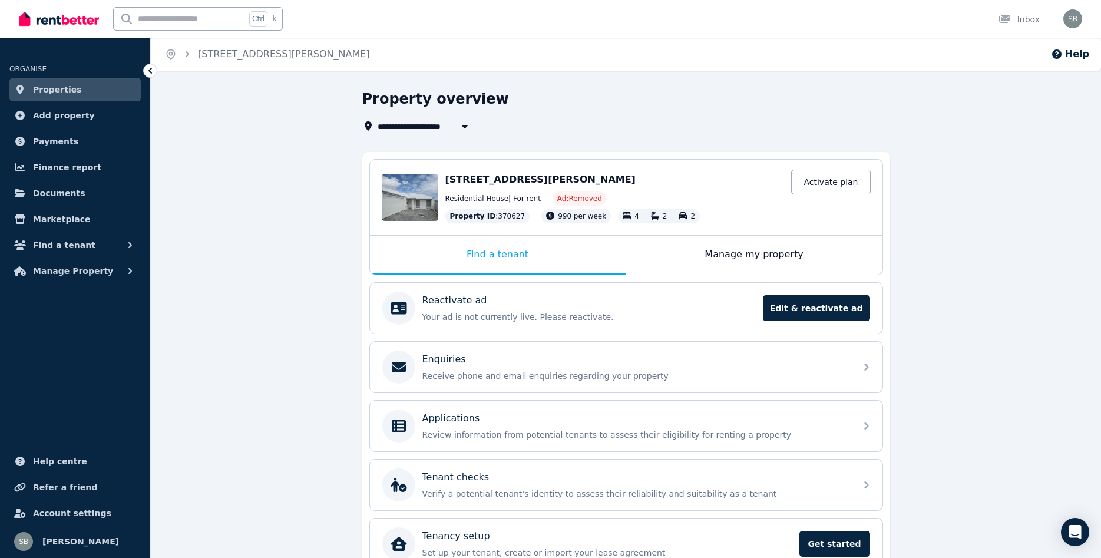
click at [59, 87] on span "Properties" at bounding box center [57, 89] width 49 height 14
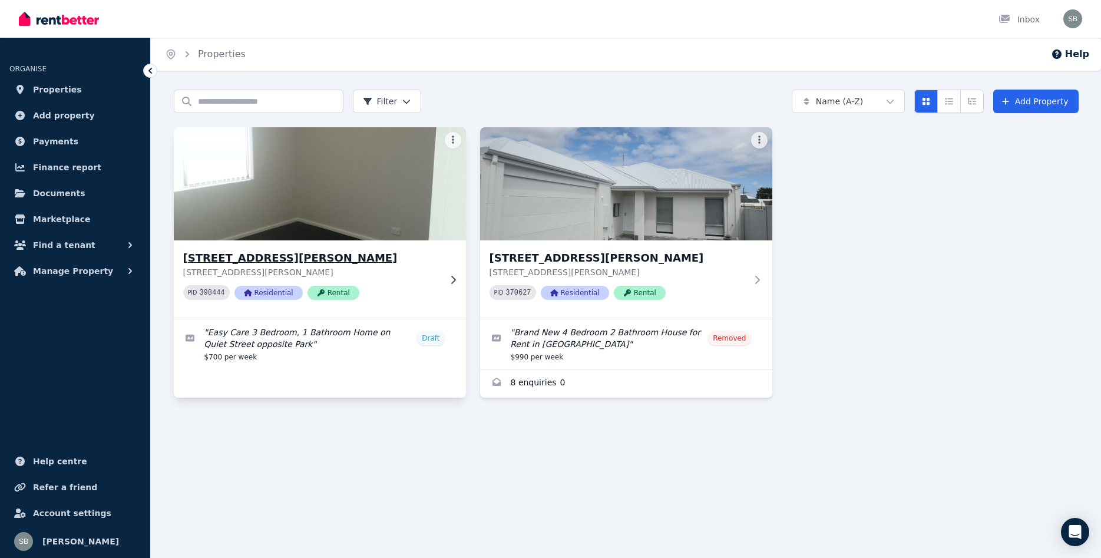
click at [247, 175] on img at bounding box center [319, 183] width 307 height 119
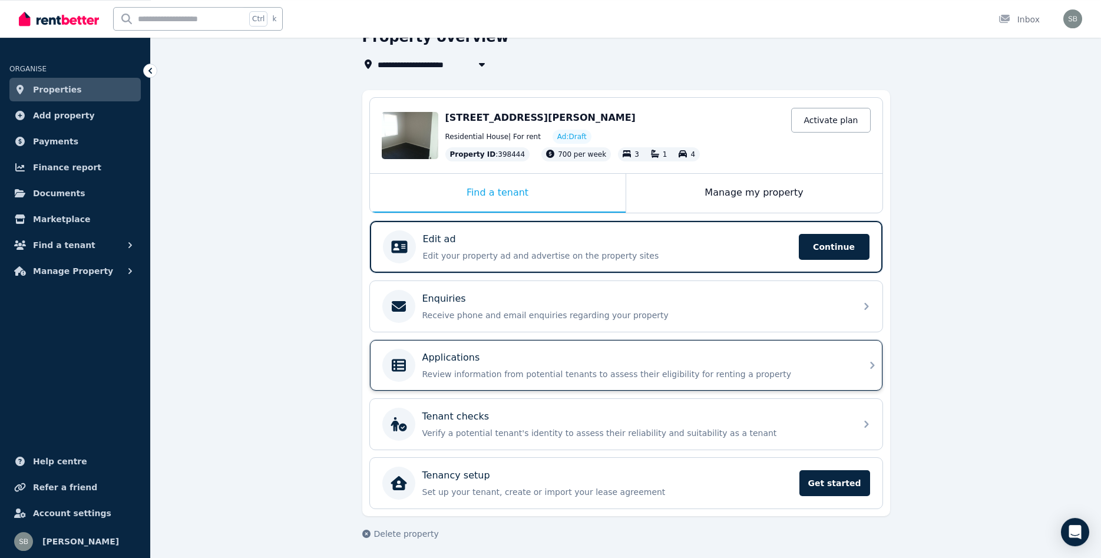
scroll to position [65, 0]
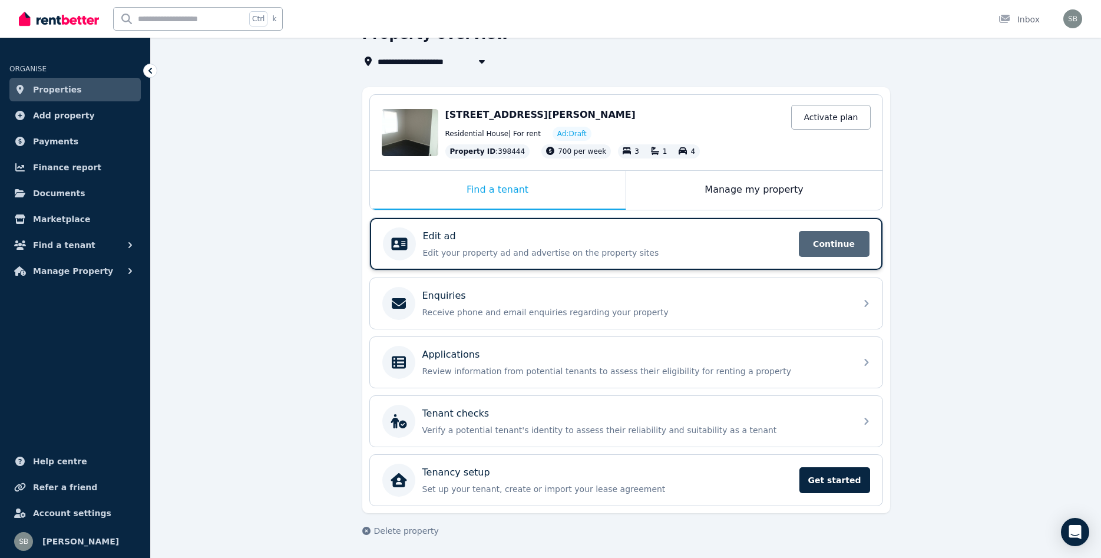
click at [849, 242] on span "Continue" at bounding box center [834, 244] width 71 height 26
select select "**"
select select "**********"
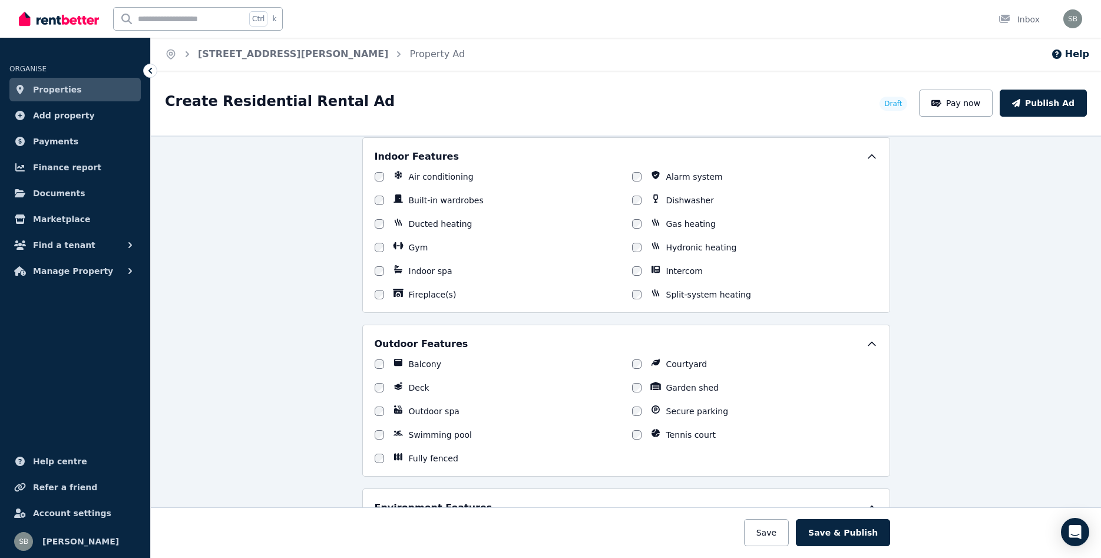
scroll to position [1336, 0]
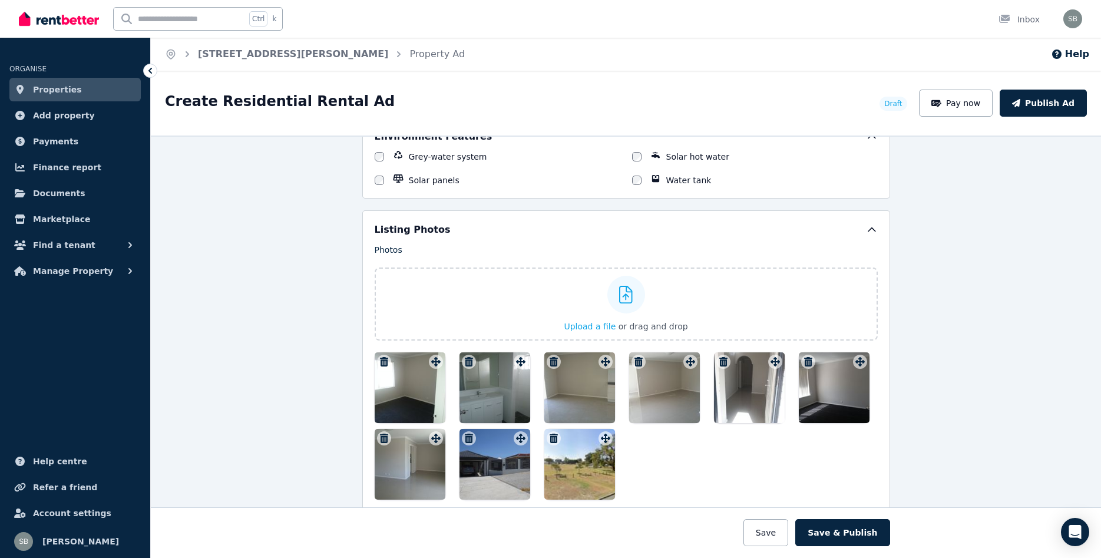
drag, startPoint x: 502, startPoint y: 469, endPoint x: 466, endPoint y: 428, distance: 54.2
click at [466, 429] on div at bounding box center [494, 464] width 71 height 71
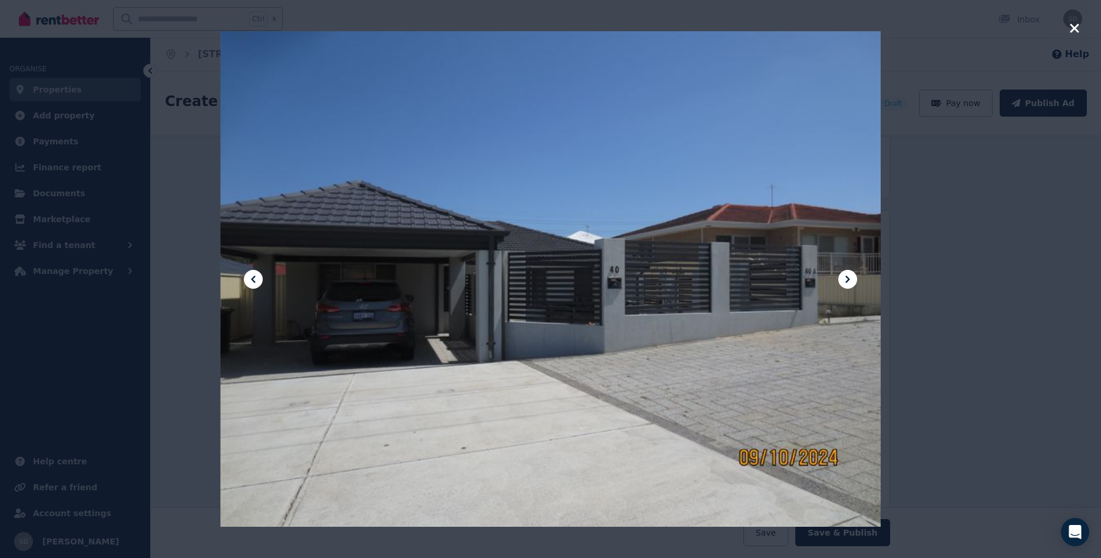
click at [1072, 29] on icon "button" at bounding box center [1074, 28] width 9 height 9
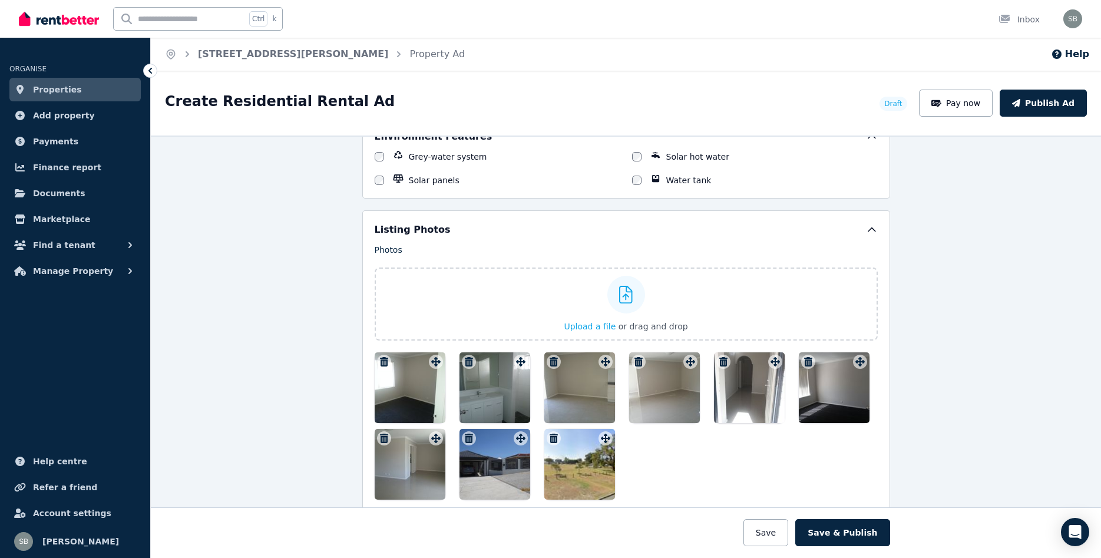
drag, startPoint x: 496, startPoint y: 463, endPoint x: 383, endPoint y: 380, distance: 139.9
click at [459, 429] on div at bounding box center [494, 464] width 71 height 71
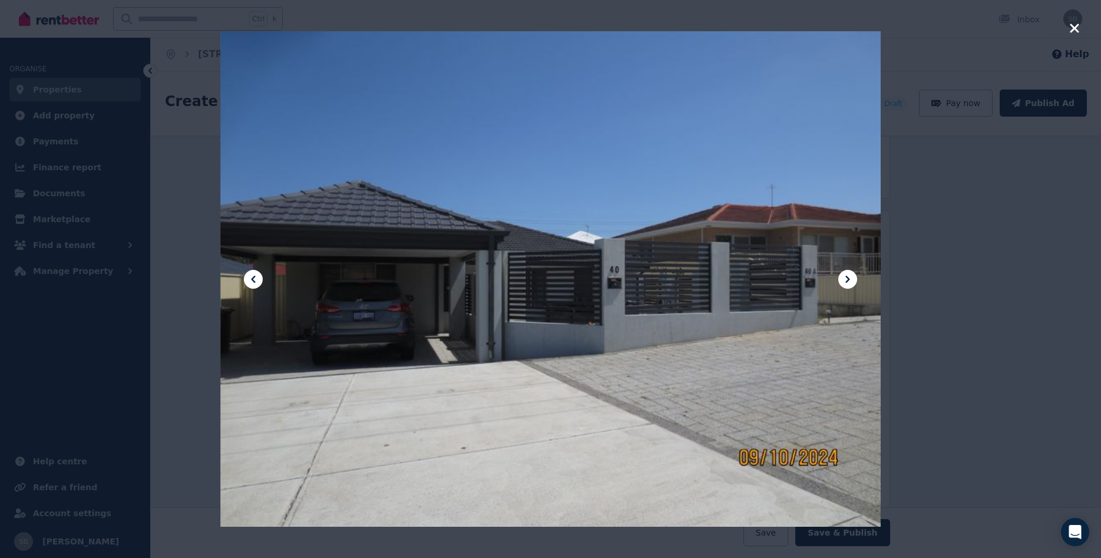
click at [1078, 28] on icon "button" at bounding box center [1074, 28] width 11 height 14
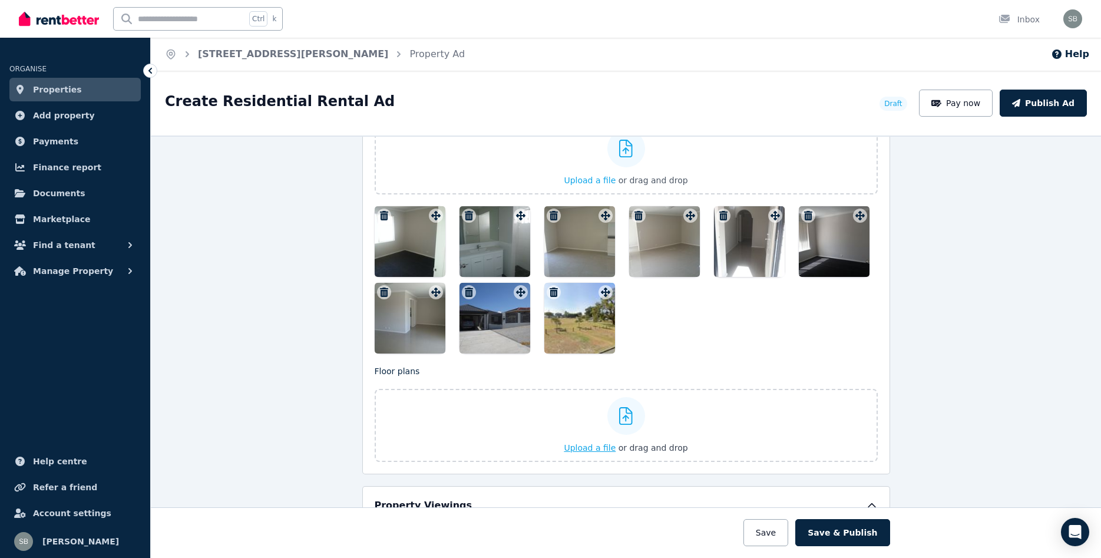
scroll to position [1484, 0]
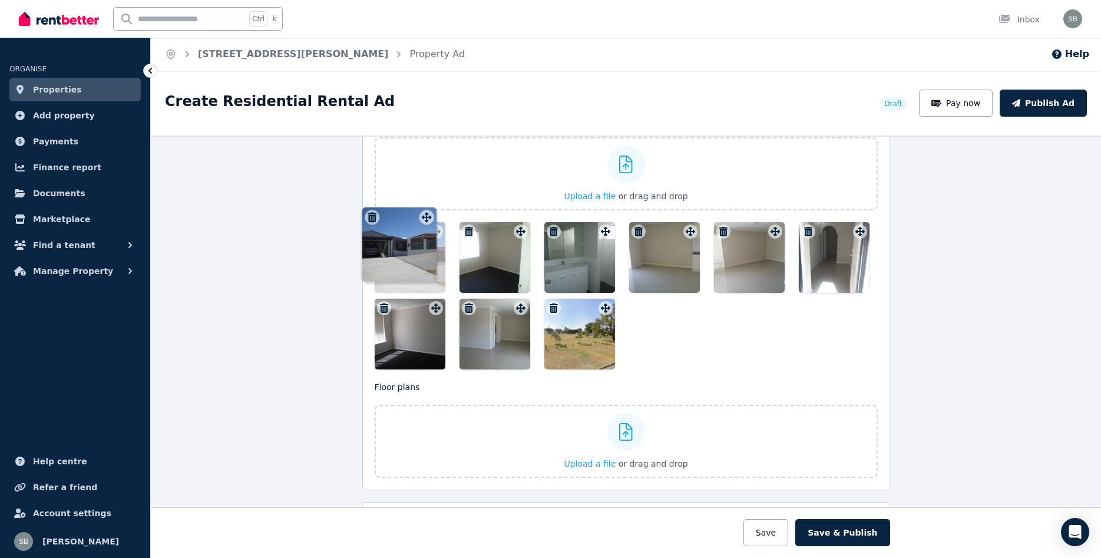
drag, startPoint x: 518, startPoint y: 292, endPoint x: 423, endPoint y: 209, distance: 126.1
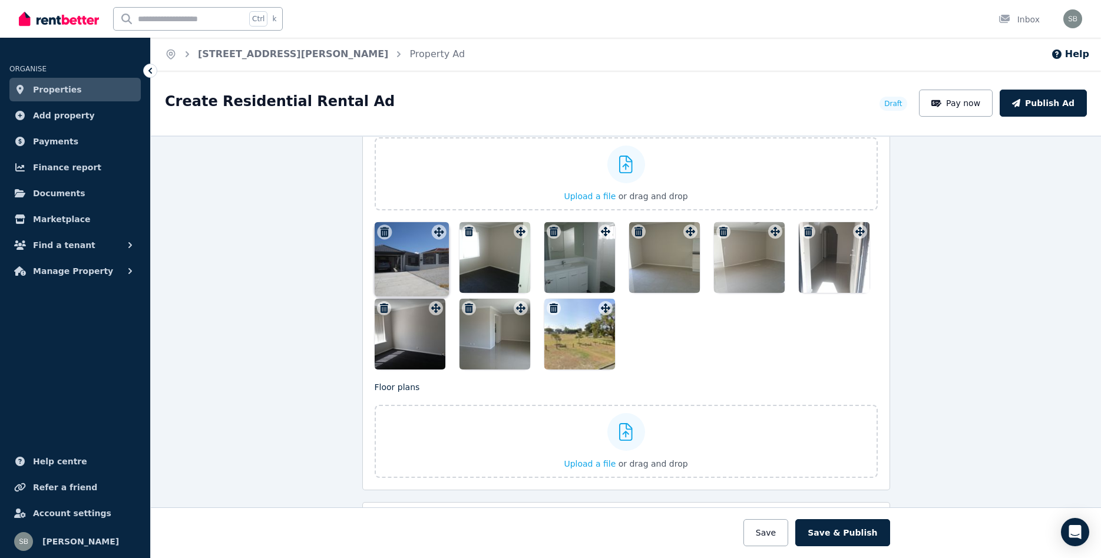
click at [423, 209] on div "Photos Upload a file or drag and drop To pick up a draggable item, press the sp…" at bounding box center [626, 242] width 503 height 256
drag, startPoint x: 837, startPoint y: 266, endPoint x: 780, endPoint y: 267, distance: 57.1
click at [799, 267] on div at bounding box center [834, 258] width 71 height 71
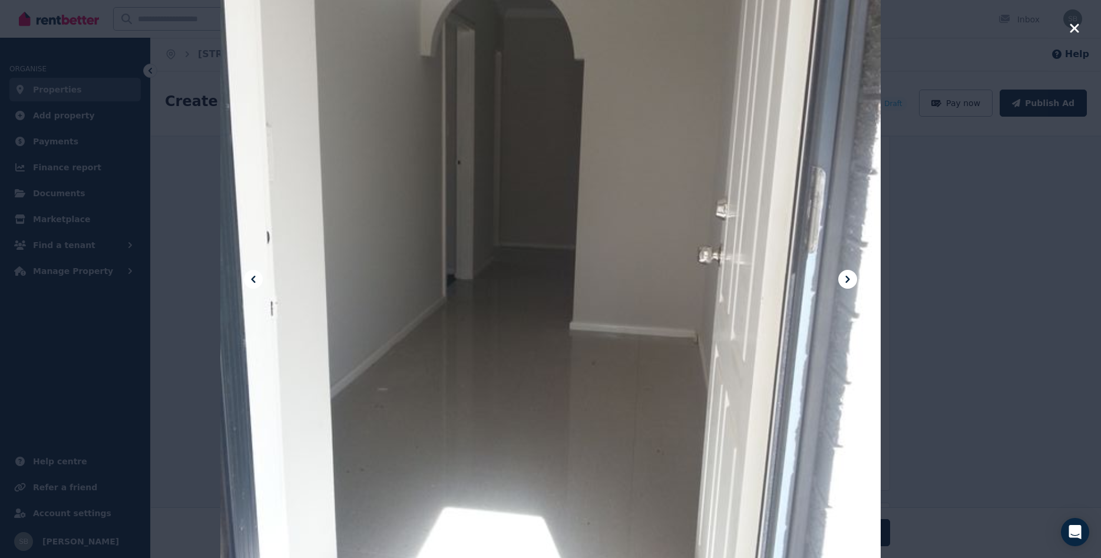
click at [1072, 25] on icon "button" at bounding box center [1074, 28] width 9 height 9
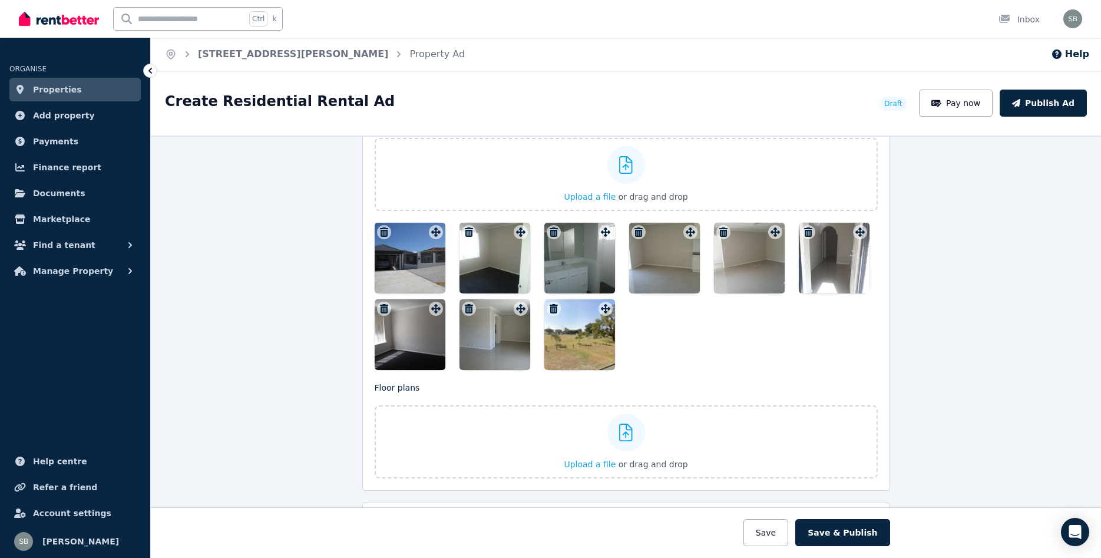
drag, startPoint x: 817, startPoint y: 275, endPoint x: 583, endPoint y: 274, distance: 233.8
click at [799, 274] on div at bounding box center [834, 258] width 71 height 71
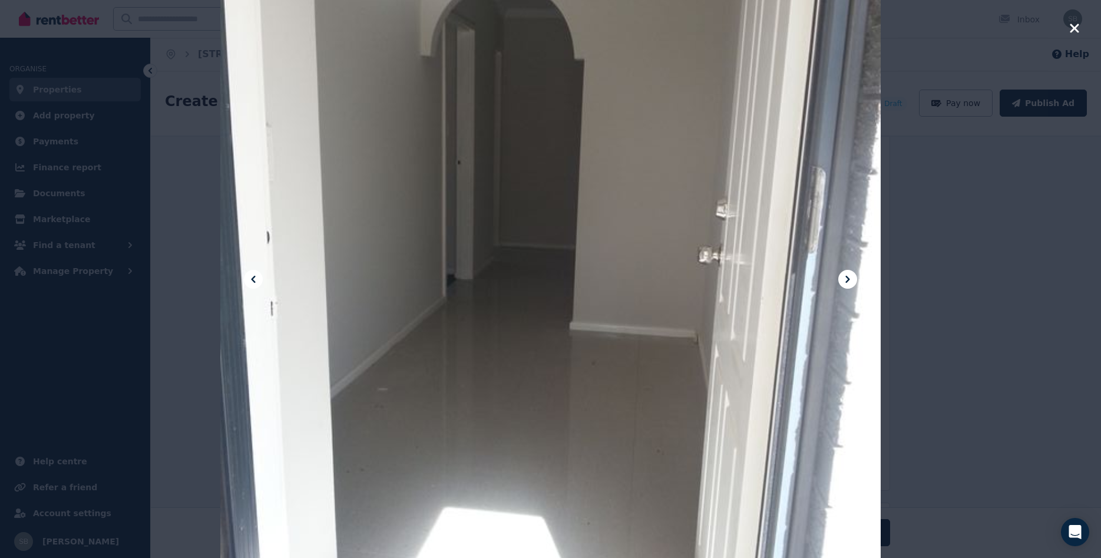
click at [1075, 25] on icon "button" at bounding box center [1074, 28] width 11 height 14
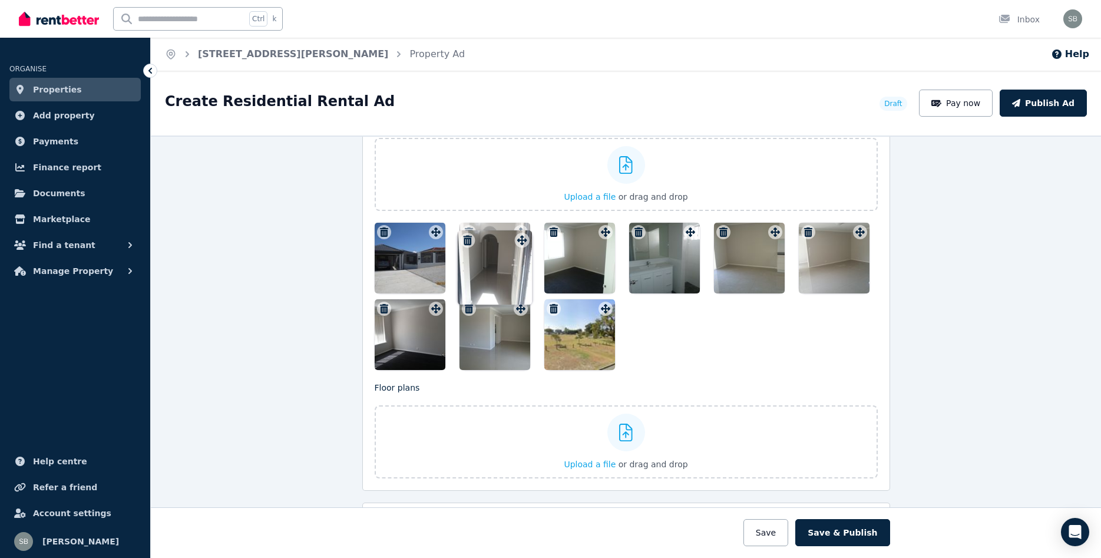
drag, startPoint x: 857, startPoint y: 235, endPoint x: 518, endPoint y: 233, distance: 339.2
click at [518, 233] on icon at bounding box center [521, 231] width 12 height 9
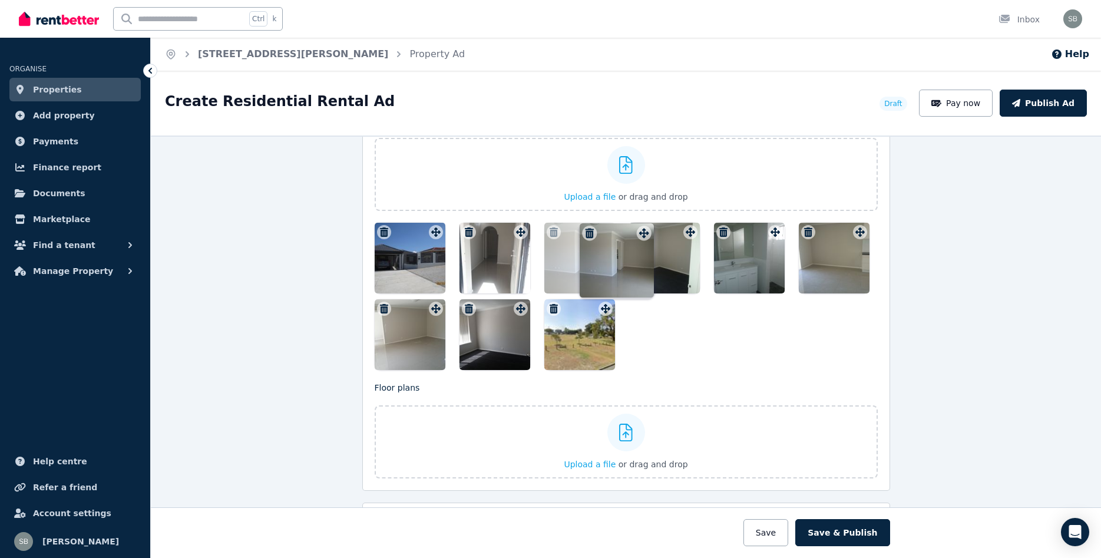
drag, startPoint x: 518, startPoint y: 309, endPoint x: 640, endPoint y: 224, distance: 148.8
click at [640, 224] on div "Photos Upload a file or drag and drop To pick up a draggable item, press the sp…" at bounding box center [626, 242] width 503 height 256
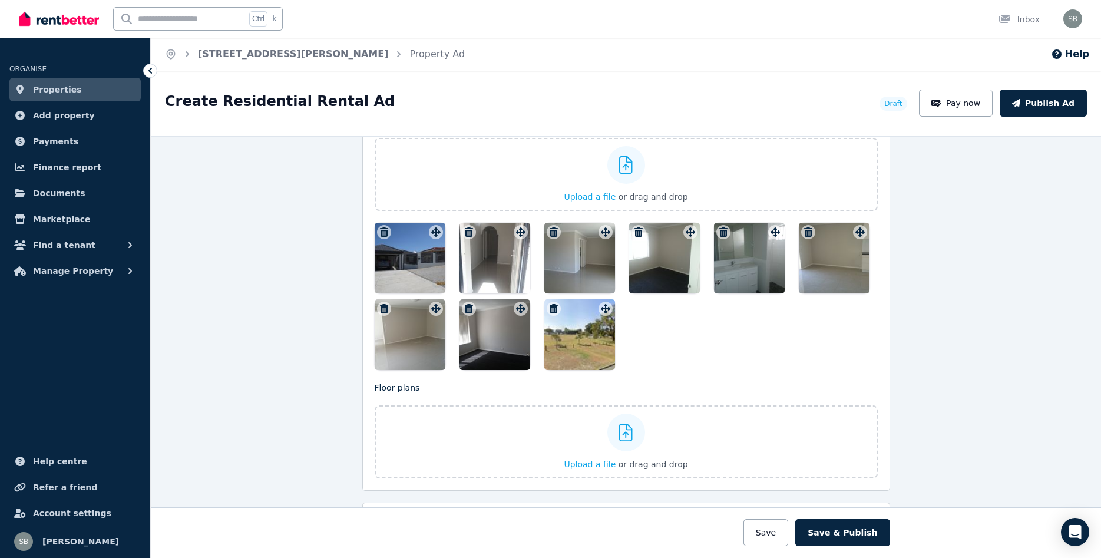
click at [728, 277] on div at bounding box center [749, 258] width 71 height 71
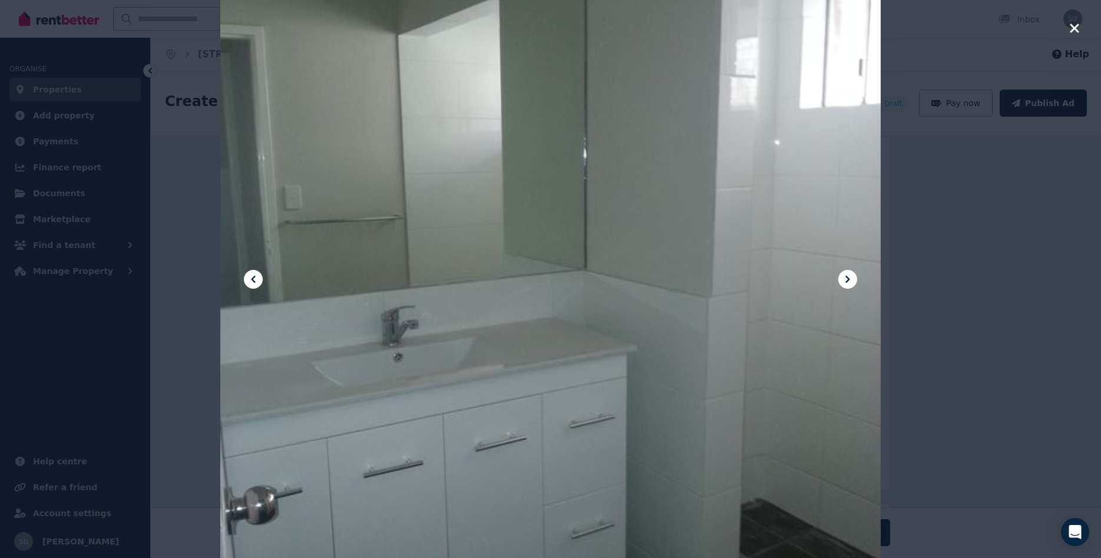
click at [1068, 27] on div at bounding box center [550, 279] width 1101 height 558
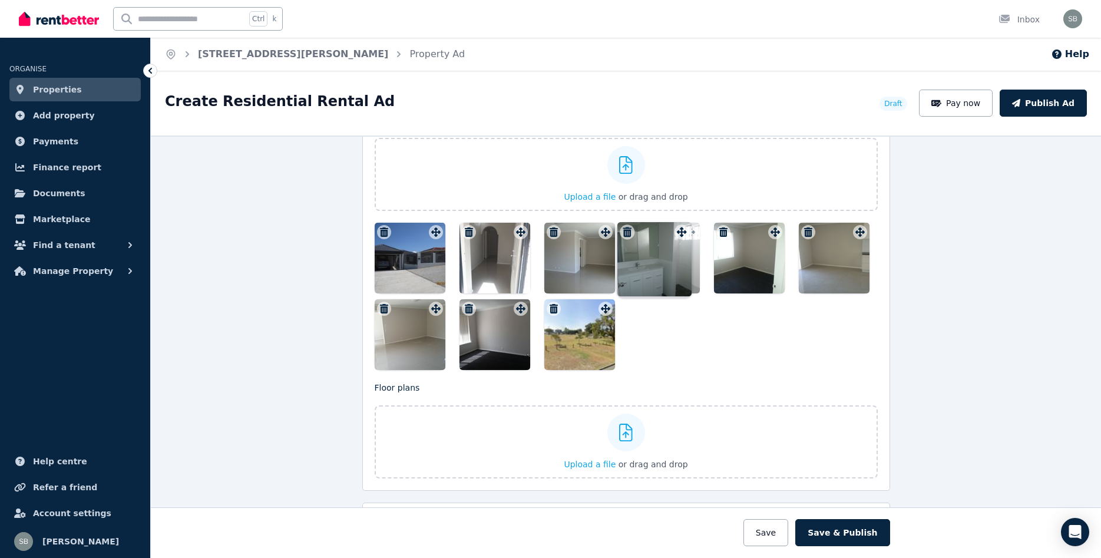
drag, startPoint x: 773, startPoint y: 233, endPoint x: 678, endPoint y: 223, distance: 95.3
click at [678, 223] on div at bounding box center [664, 258] width 71 height 71
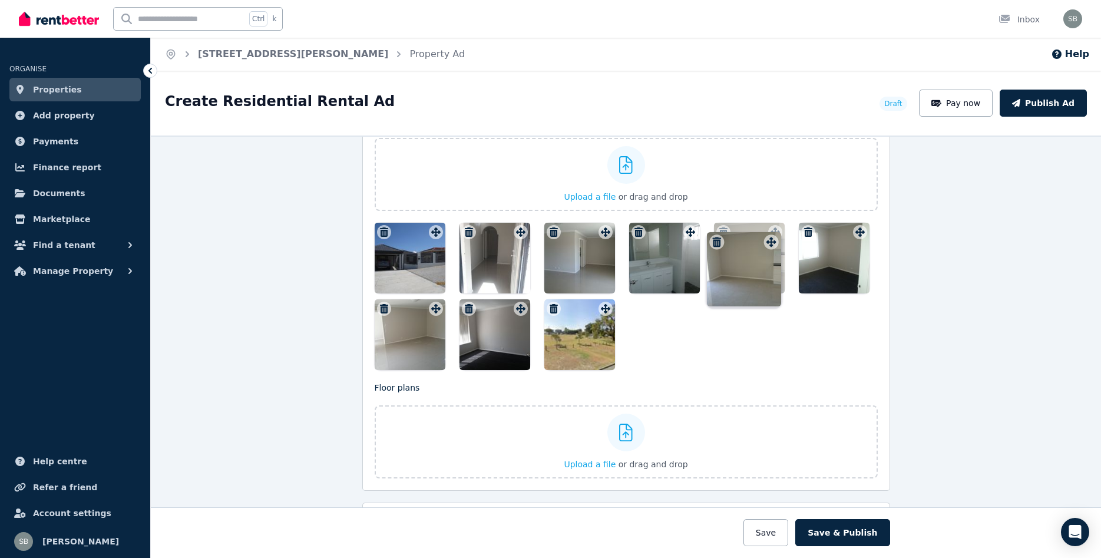
drag, startPoint x: 859, startPoint y: 233, endPoint x: 767, endPoint y: 230, distance: 91.3
click at [769, 231] on div at bounding box center [775, 232] width 14 height 14
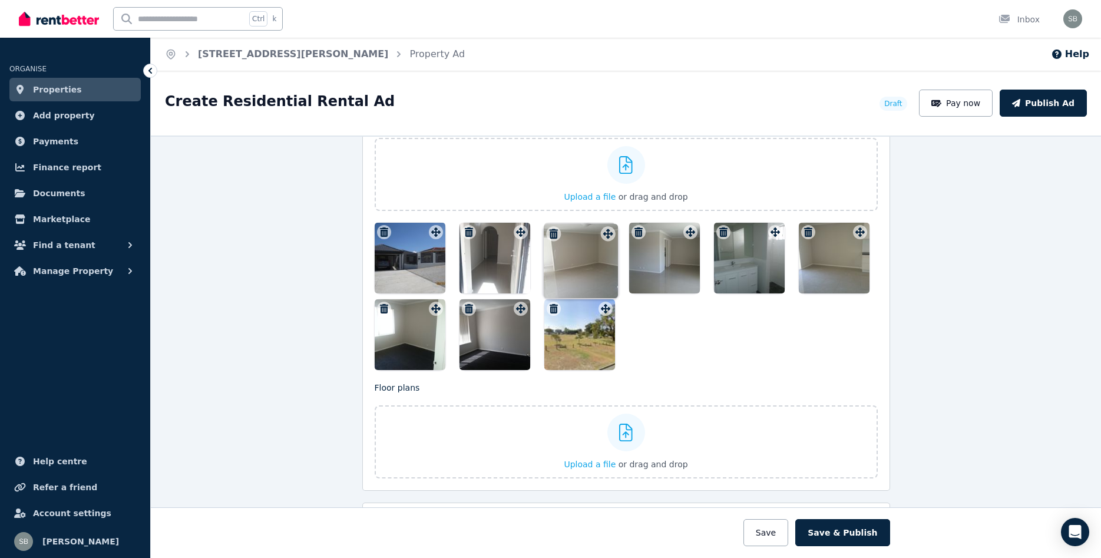
drag, startPoint x: 436, startPoint y: 312, endPoint x: 607, endPoint y: 227, distance: 190.7
click at [607, 227] on div "Photos Upload a file or drag and drop To pick up a draggable item, press the sp…" at bounding box center [626, 242] width 503 height 256
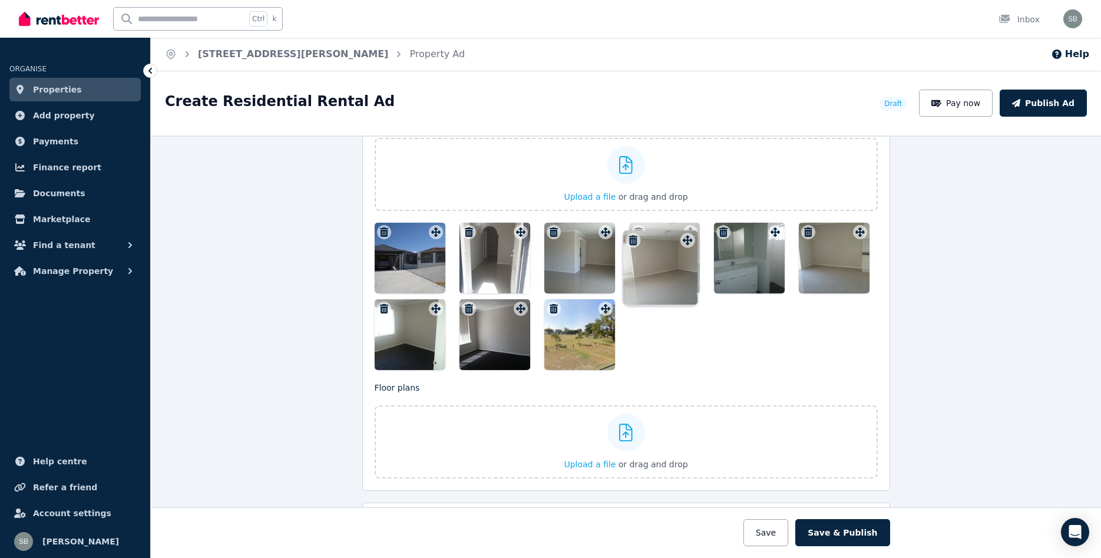
drag, startPoint x: 604, startPoint y: 234, endPoint x: 685, endPoint y: 232, distance: 80.7
click at [685, 232] on div "Photos Upload a file or drag and drop To pick up a draggable item, press the sp…" at bounding box center [626, 242] width 503 height 256
click at [779, 534] on button "Save" at bounding box center [765, 532] width 45 height 27
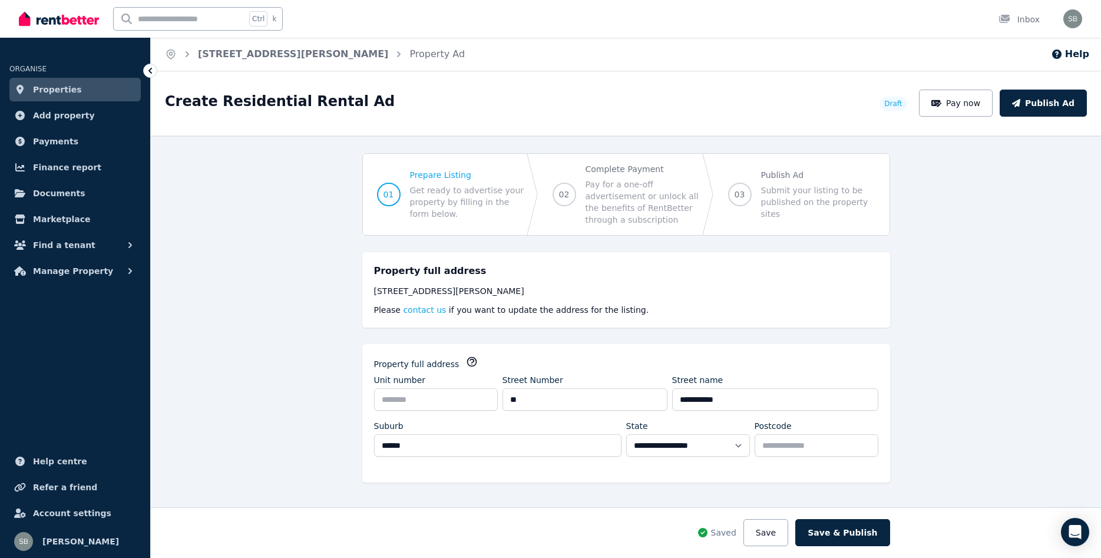
scroll to position [297, 0]
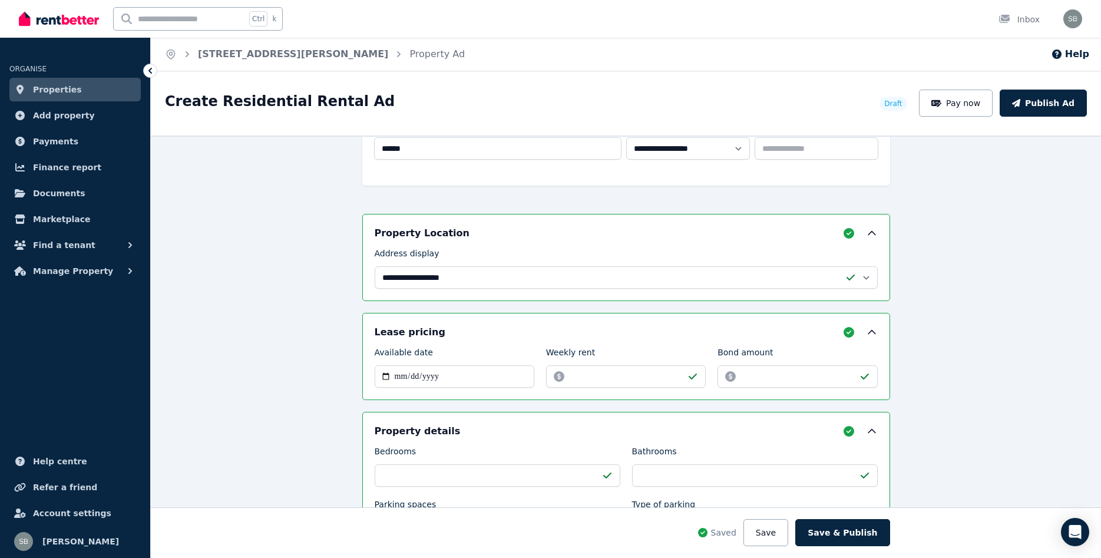
click at [59, 94] on span "Properties" at bounding box center [57, 89] width 49 height 14
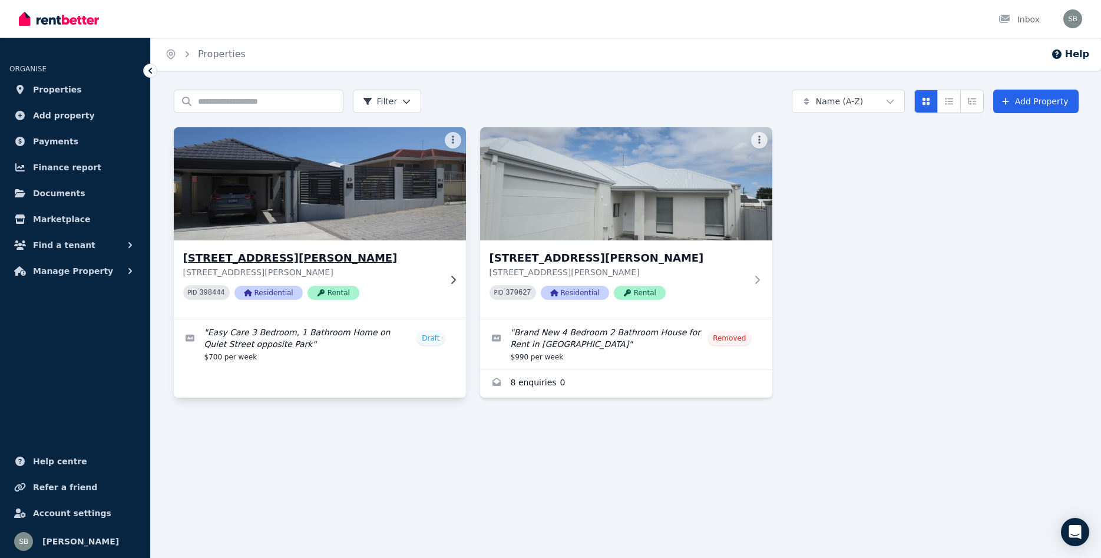
click at [284, 200] on img at bounding box center [319, 183] width 307 height 119
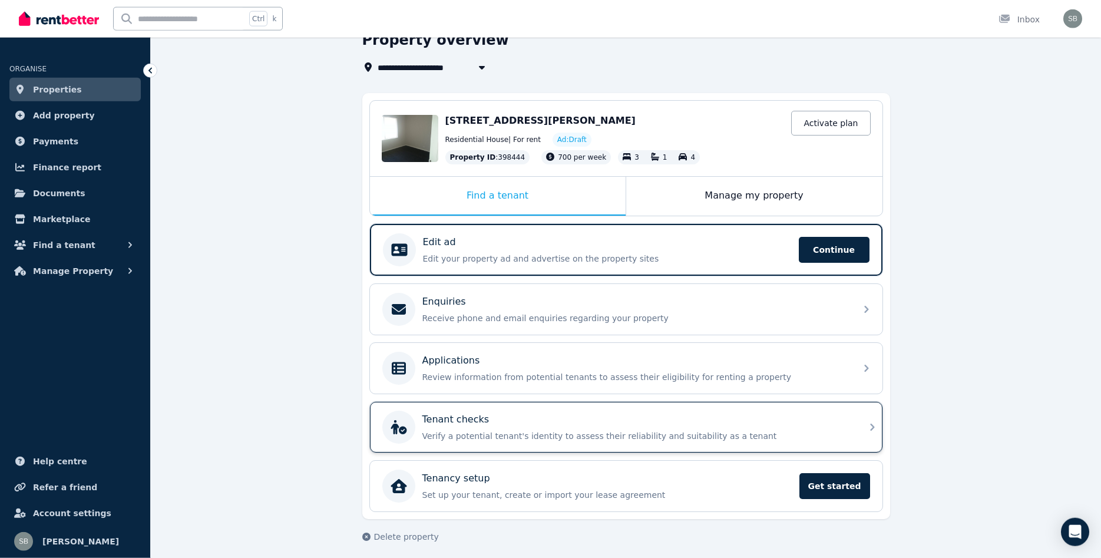
scroll to position [65, 0]
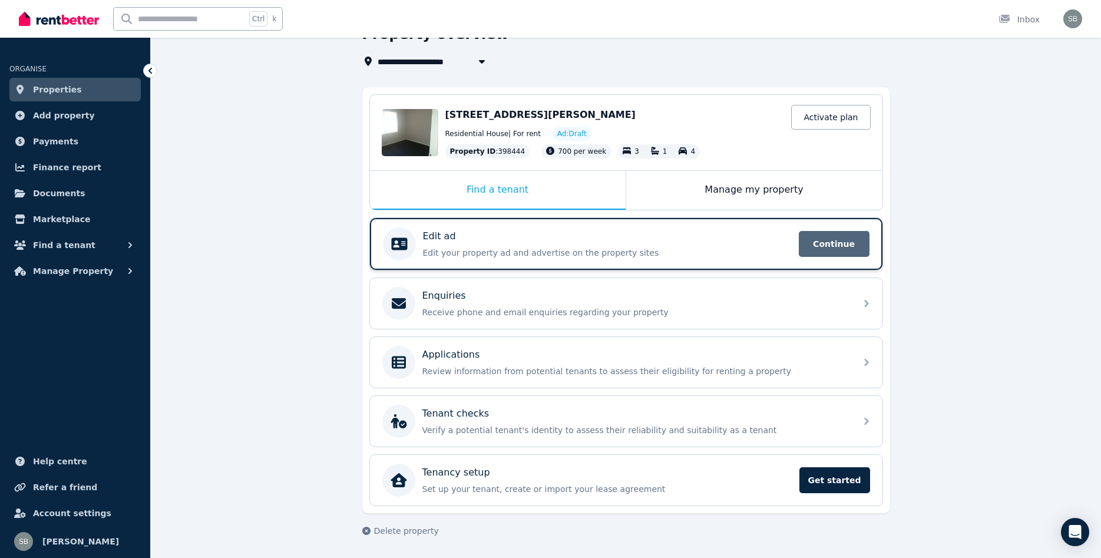
click at [832, 240] on span "Continue" at bounding box center [834, 244] width 71 height 26
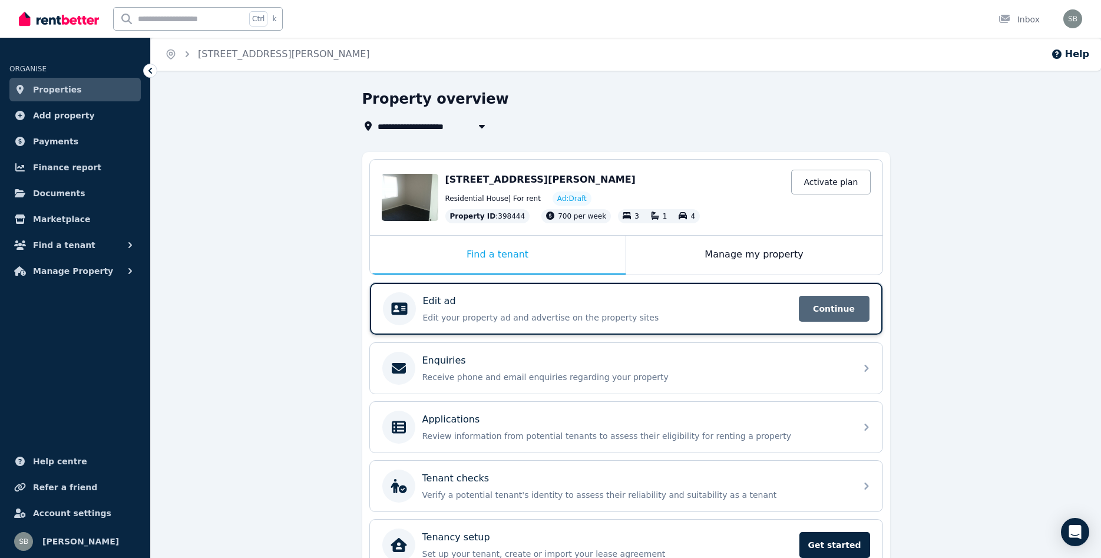
select select "**"
select select "**********"
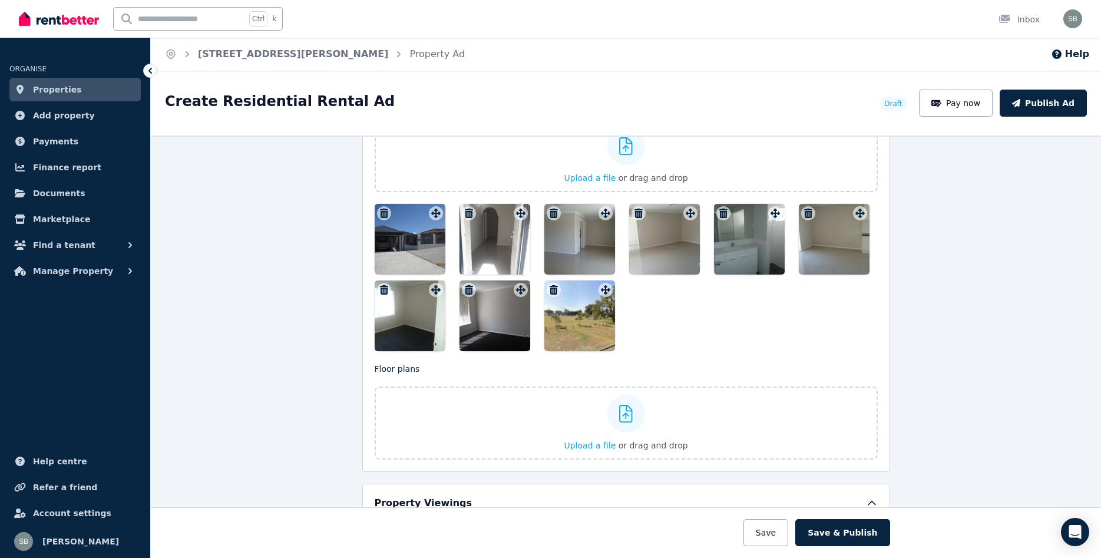
scroll to position [1496, 0]
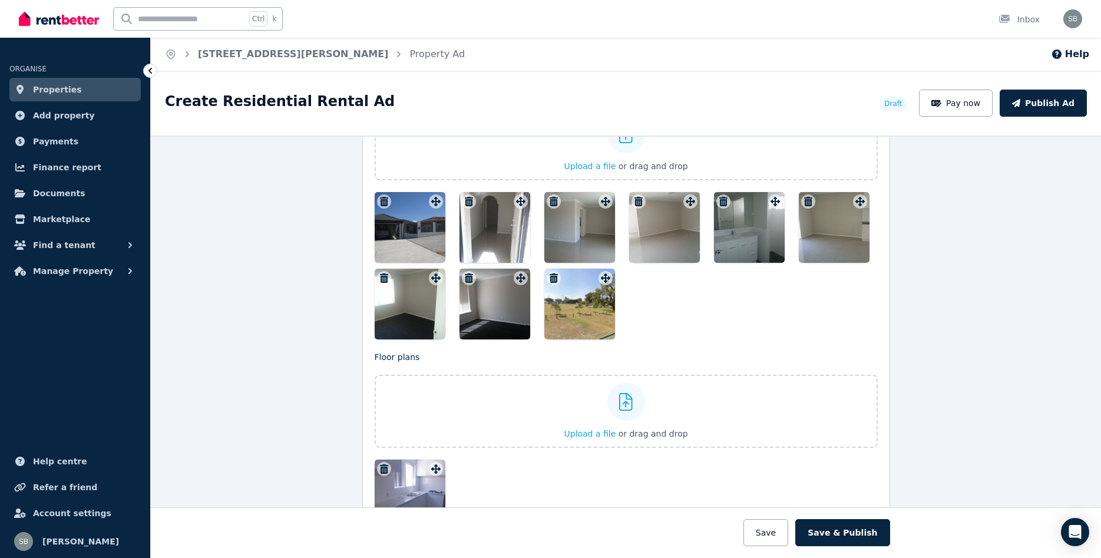
click at [384, 467] on icon "button" at bounding box center [384, 468] width 8 height 9
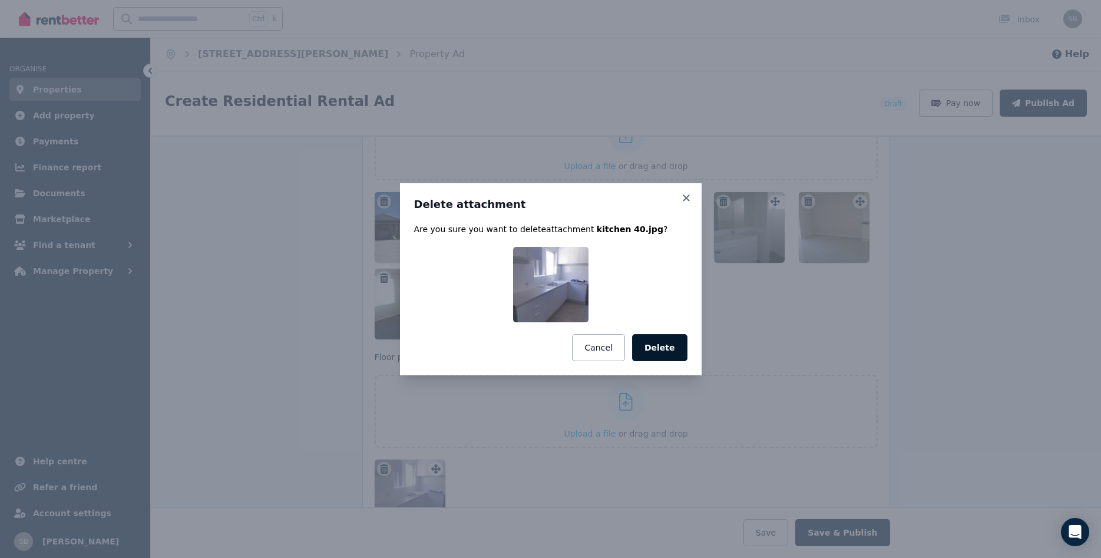
click at [658, 347] on button "Delete" at bounding box center [659, 347] width 55 height 27
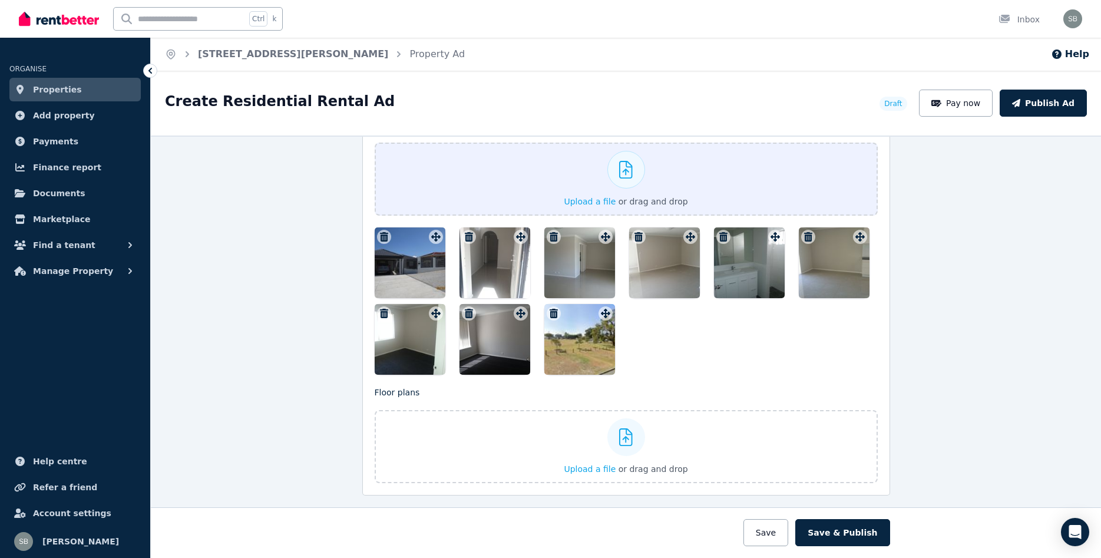
scroll to position [1425, 0]
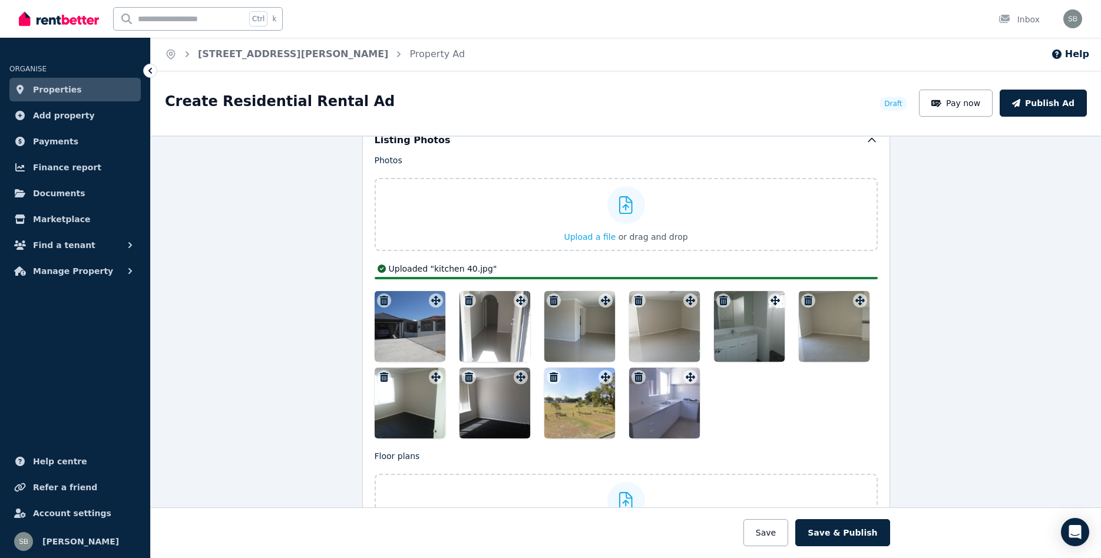
drag, startPoint x: 667, startPoint y: 417, endPoint x: 704, endPoint y: 399, distance: 41.6
click at [700, 399] on div at bounding box center [664, 403] width 71 height 71
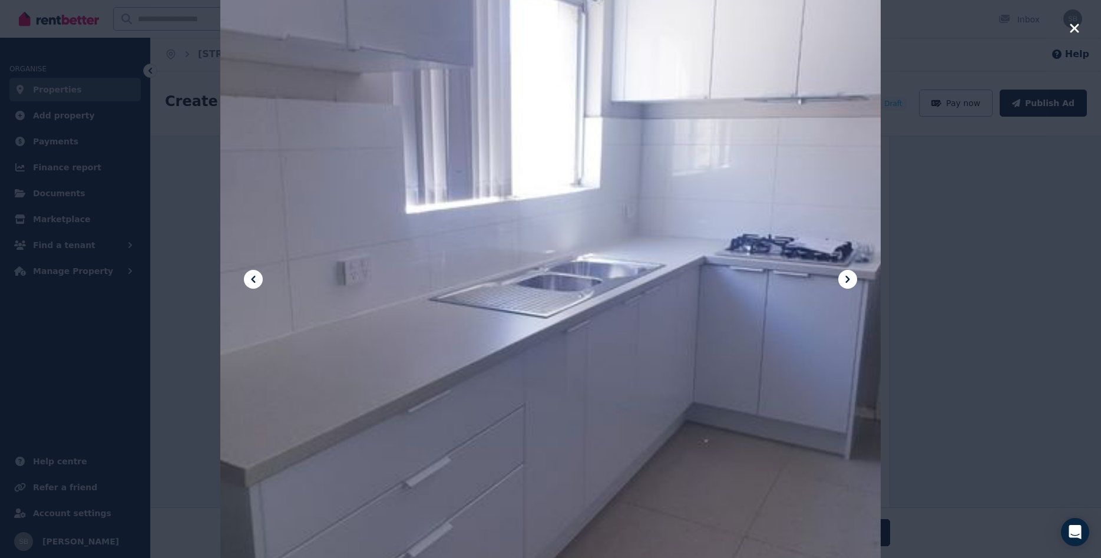
click at [1077, 18] on div at bounding box center [550, 279] width 1101 height 558
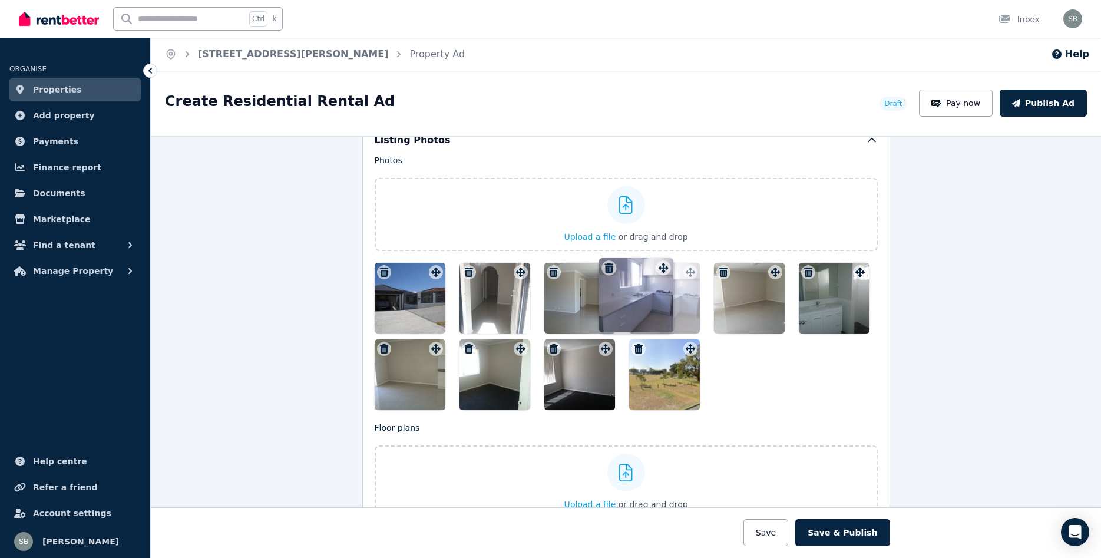
drag, startPoint x: 693, startPoint y: 349, endPoint x: 665, endPoint y: 259, distance: 95.0
click at [665, 259] on div "Photos Upload a file or drag and drop Uploaded " kitchen 40.jpg " To pick up a …" at bounding box center [626, 282] width 503 height 256
click at [795, 359] on div at bounding box center [626, 336] width 503 height 147
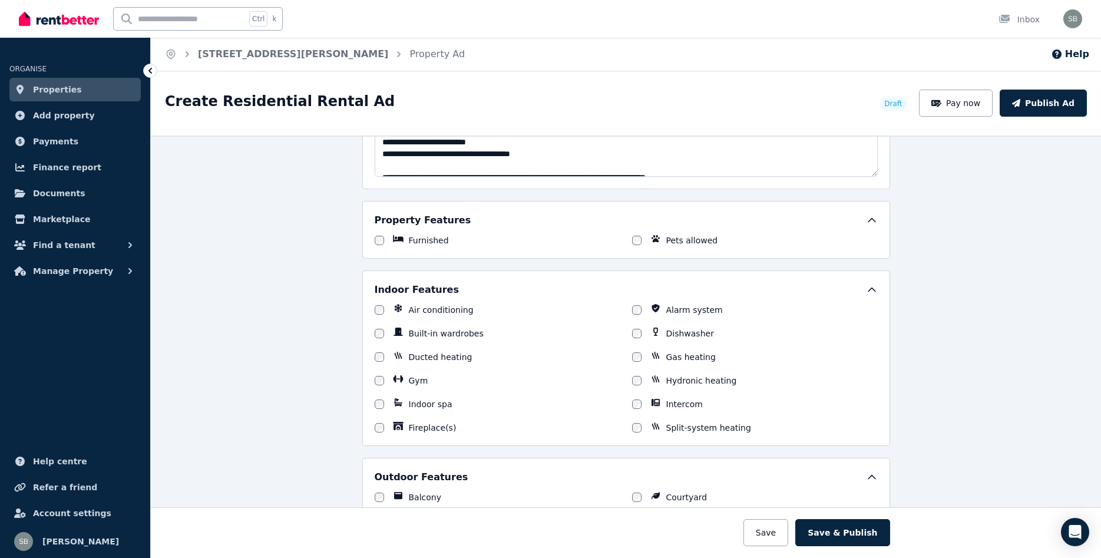
scroll to position [312, 0]
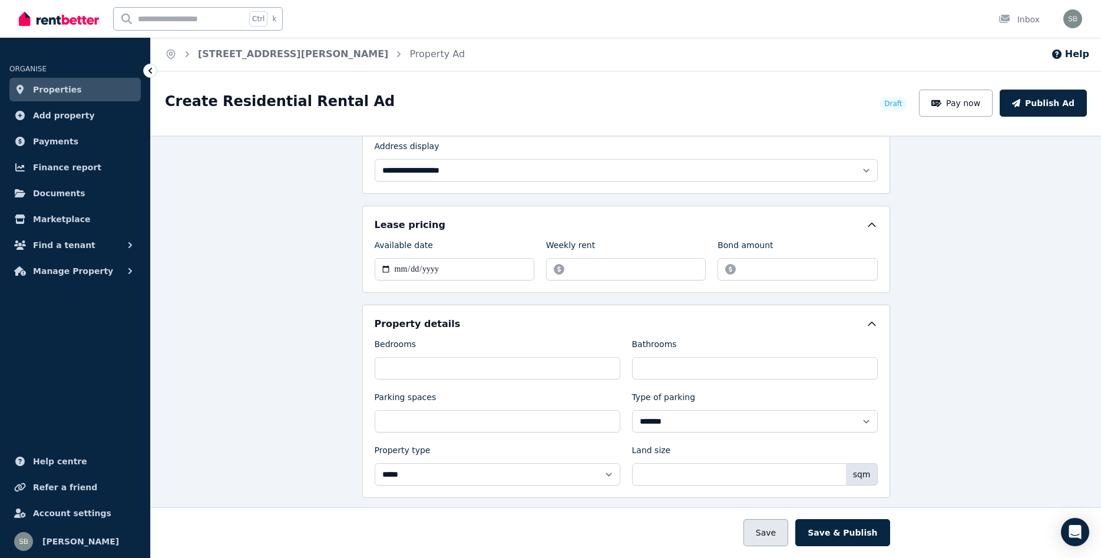
click at [775, 532] on button "Save" at bounding box center [765, 532] width 45 height 27
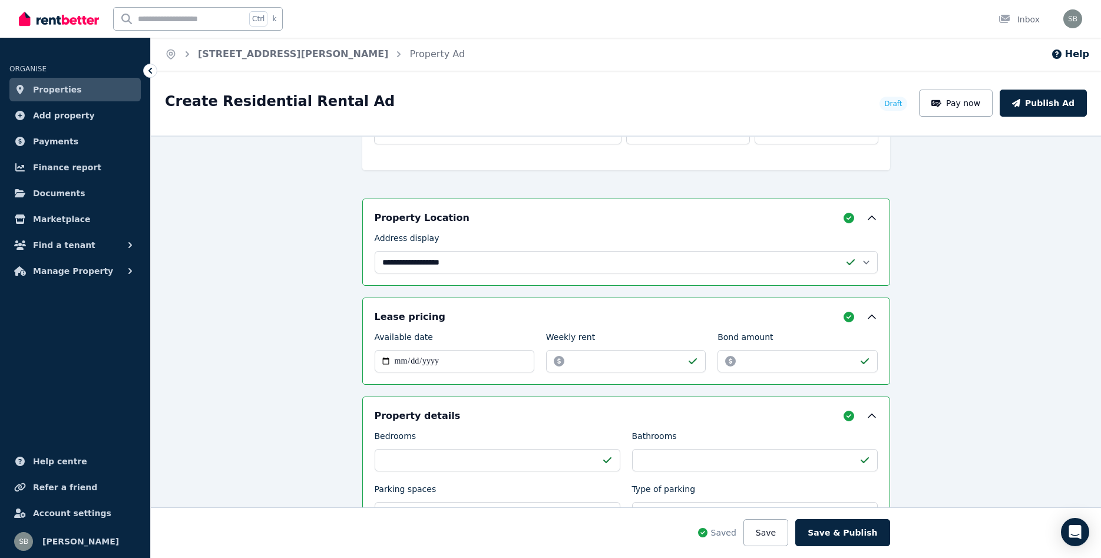
scroll to position [404, 0]
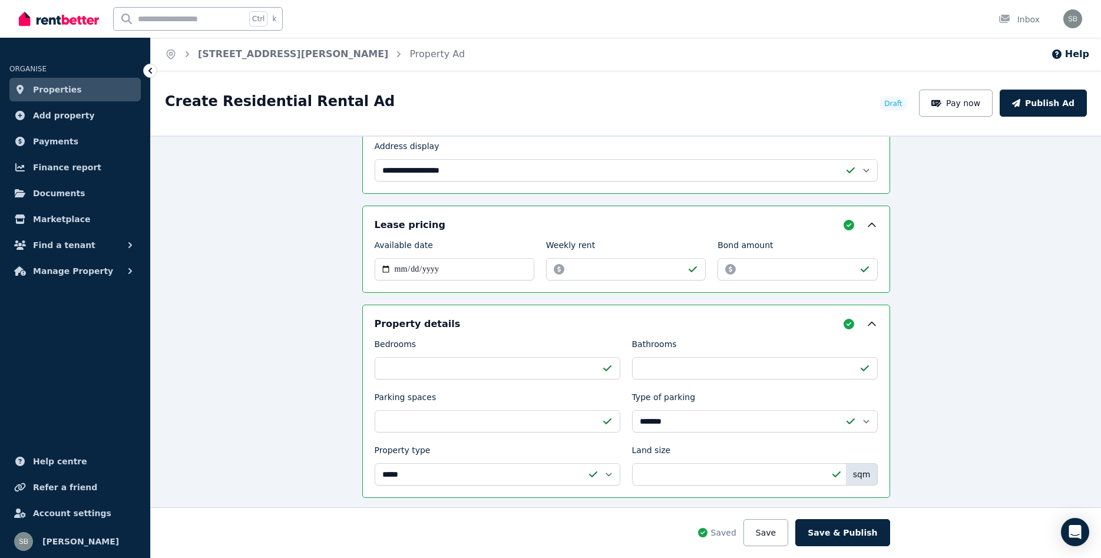
click at [70, 91] on span "Properties" at bounding box center [57, 89] width 49 height 14
